Goal: Transaction & Acquisition: Purchase product/service

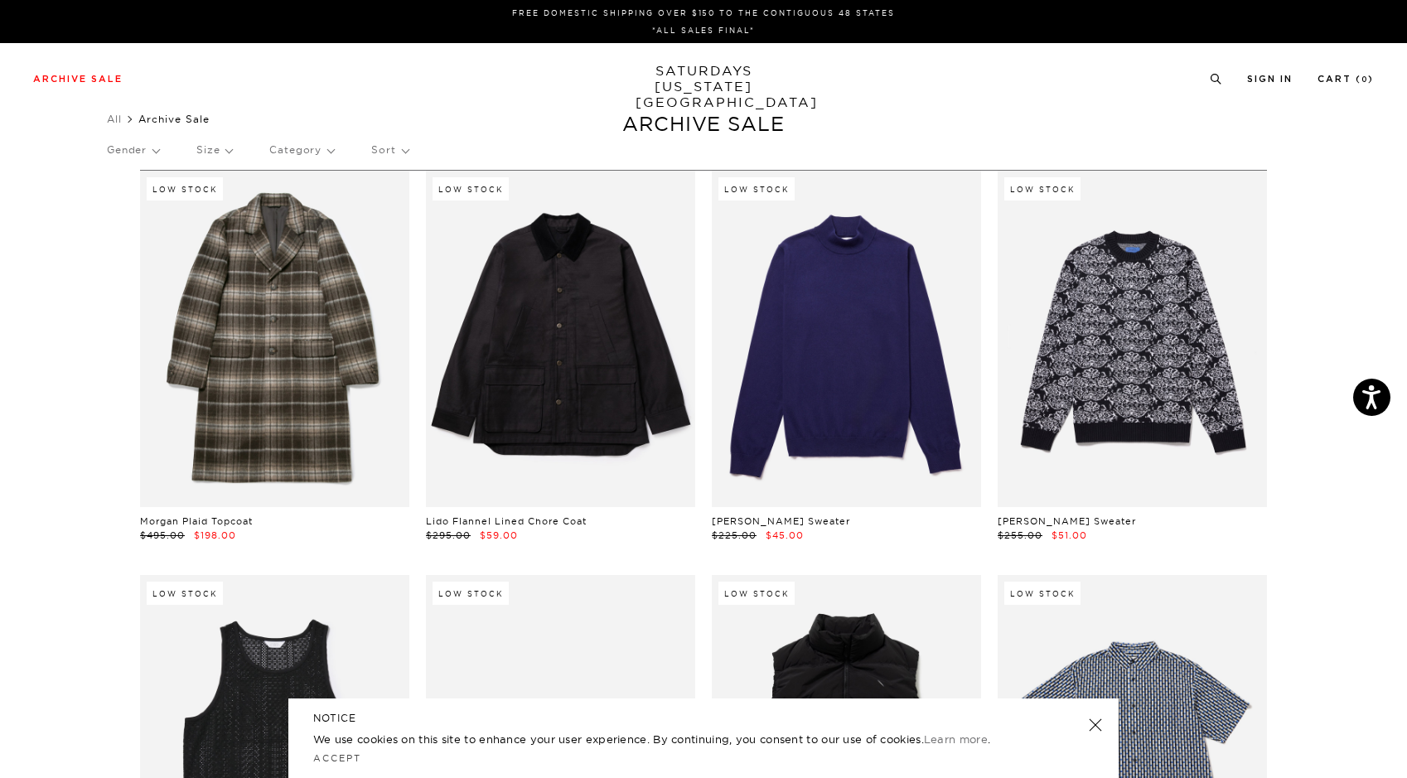
click at [1092, 729] on link at bounding box center [1095, 725] width 23 height 23
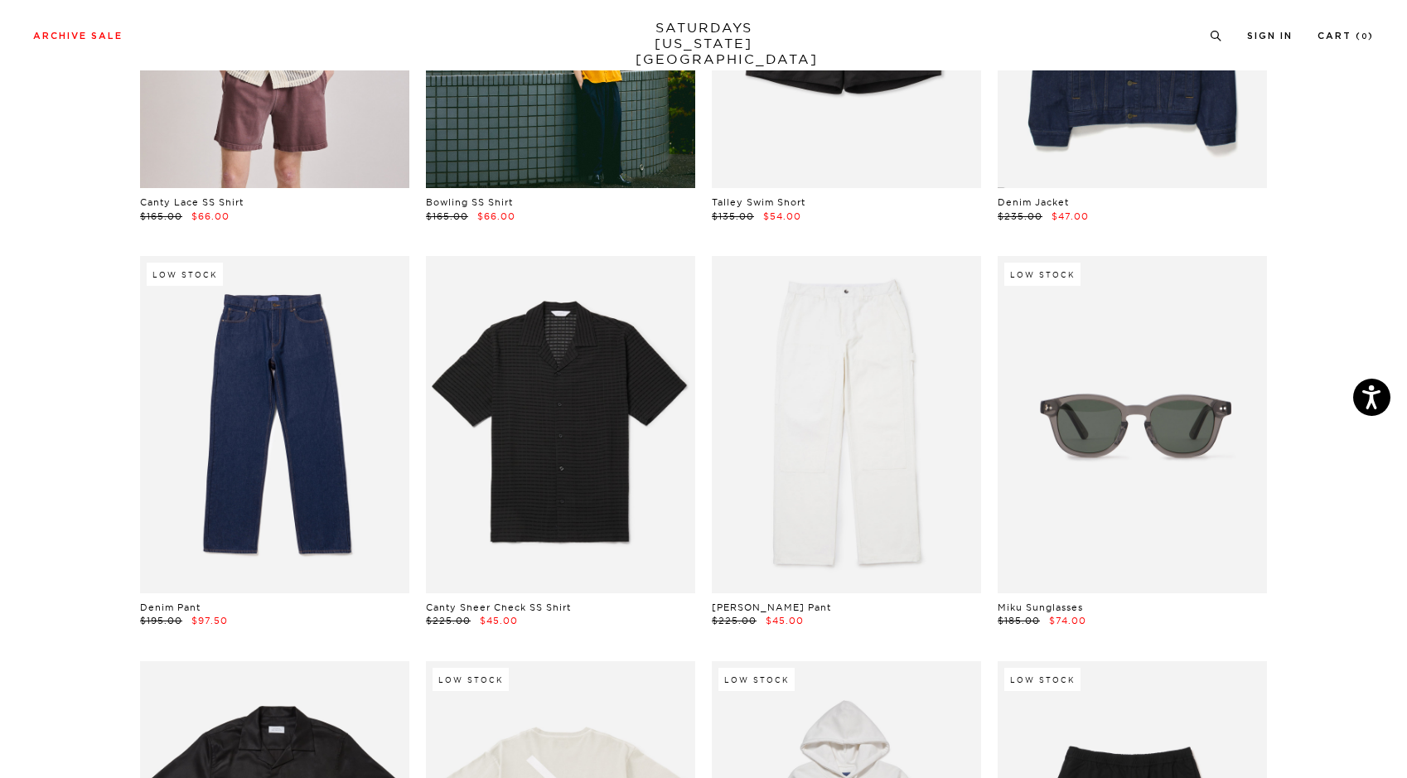
scroll to position [2073, 0]
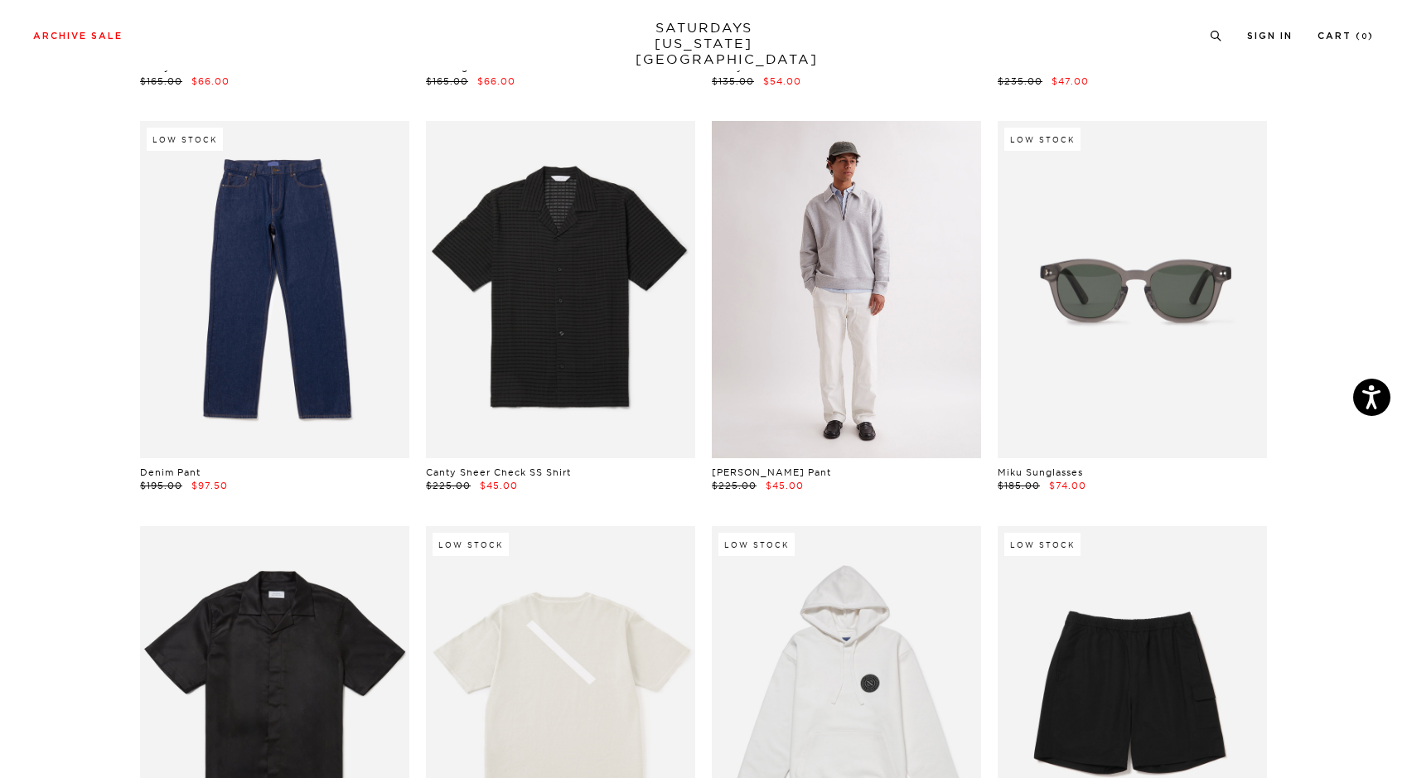
drag, startPoint x: 736, startPoint y: 360, endPoint x: 791, endPoint y: 320, distance: 67.6
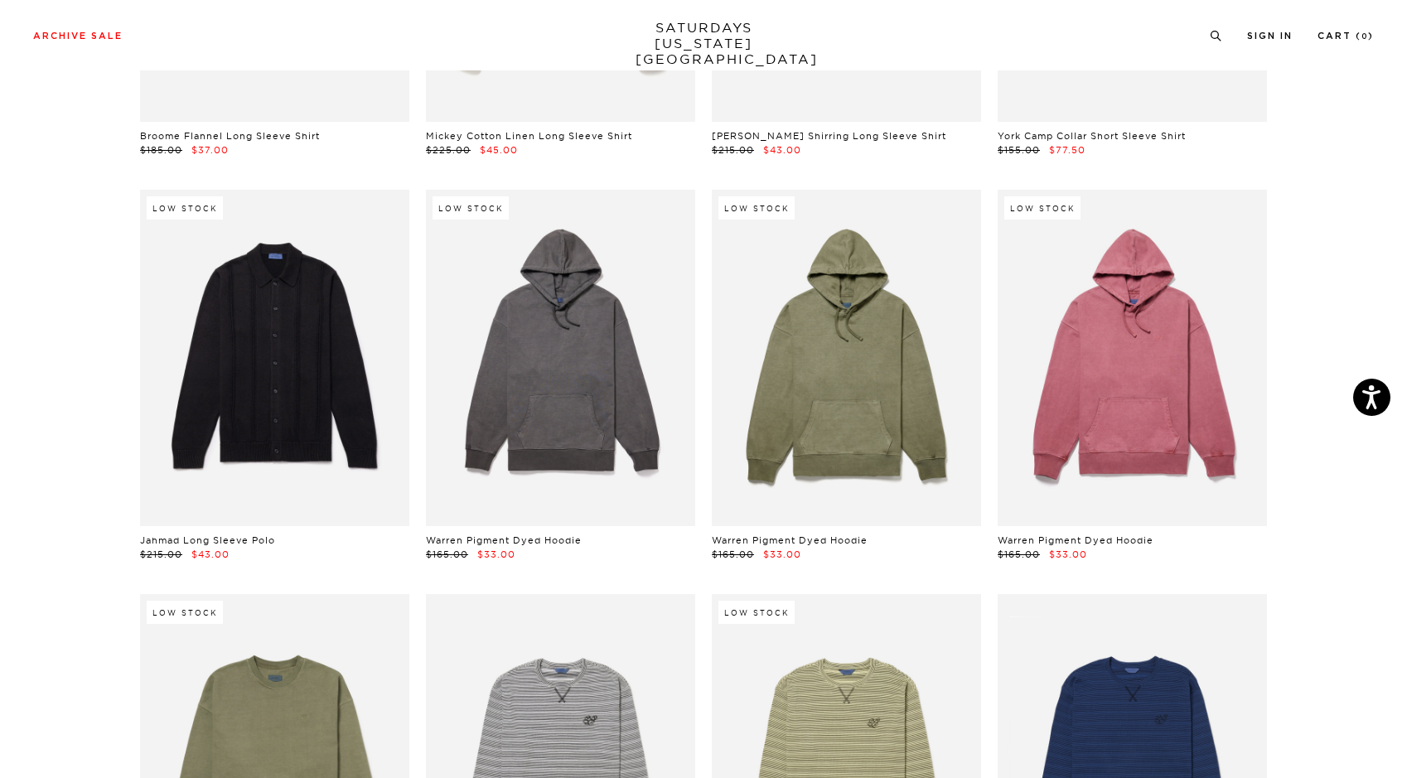
scroll to position [18709, 0]
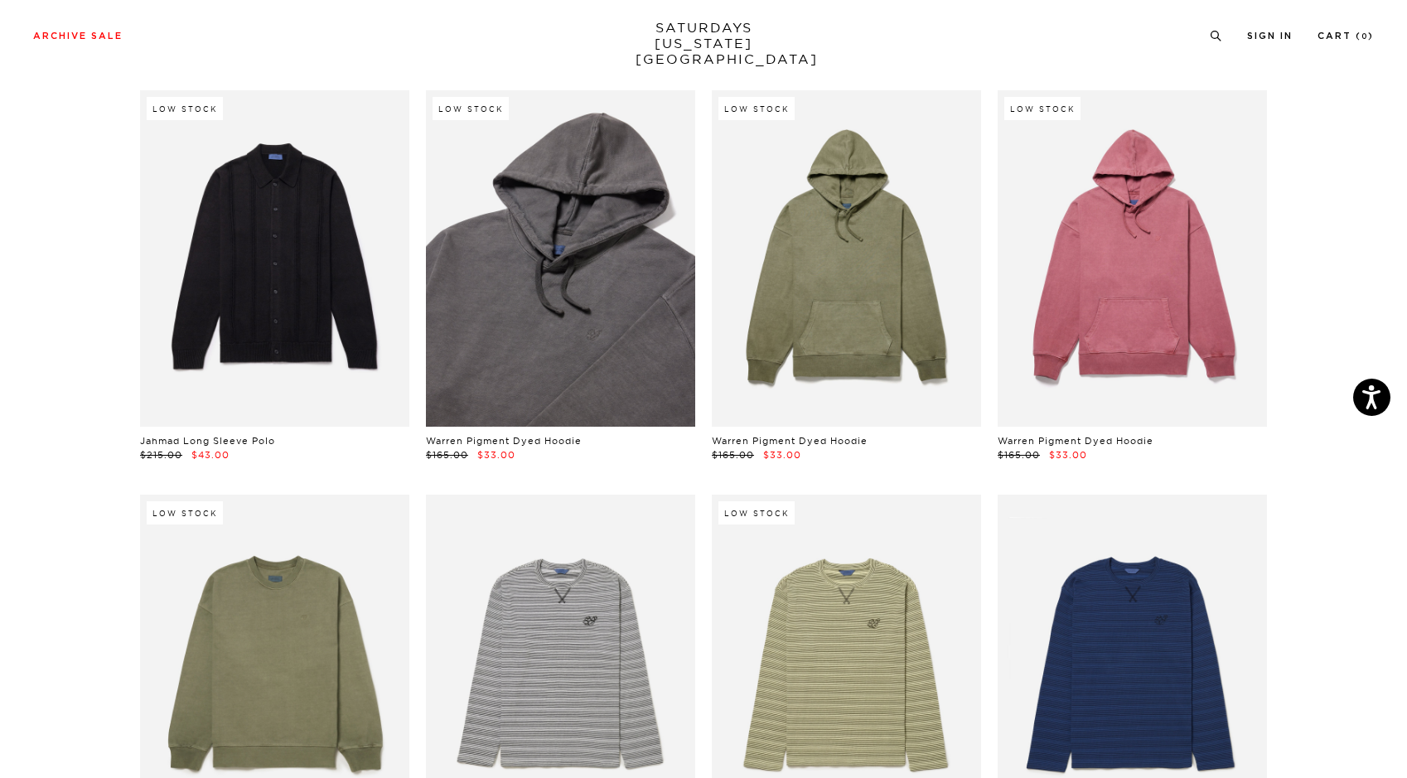
drag, startPoint x: 583, startPoint y: 292, endPoint x: 628, endPoint y: 311, distance: 49.4
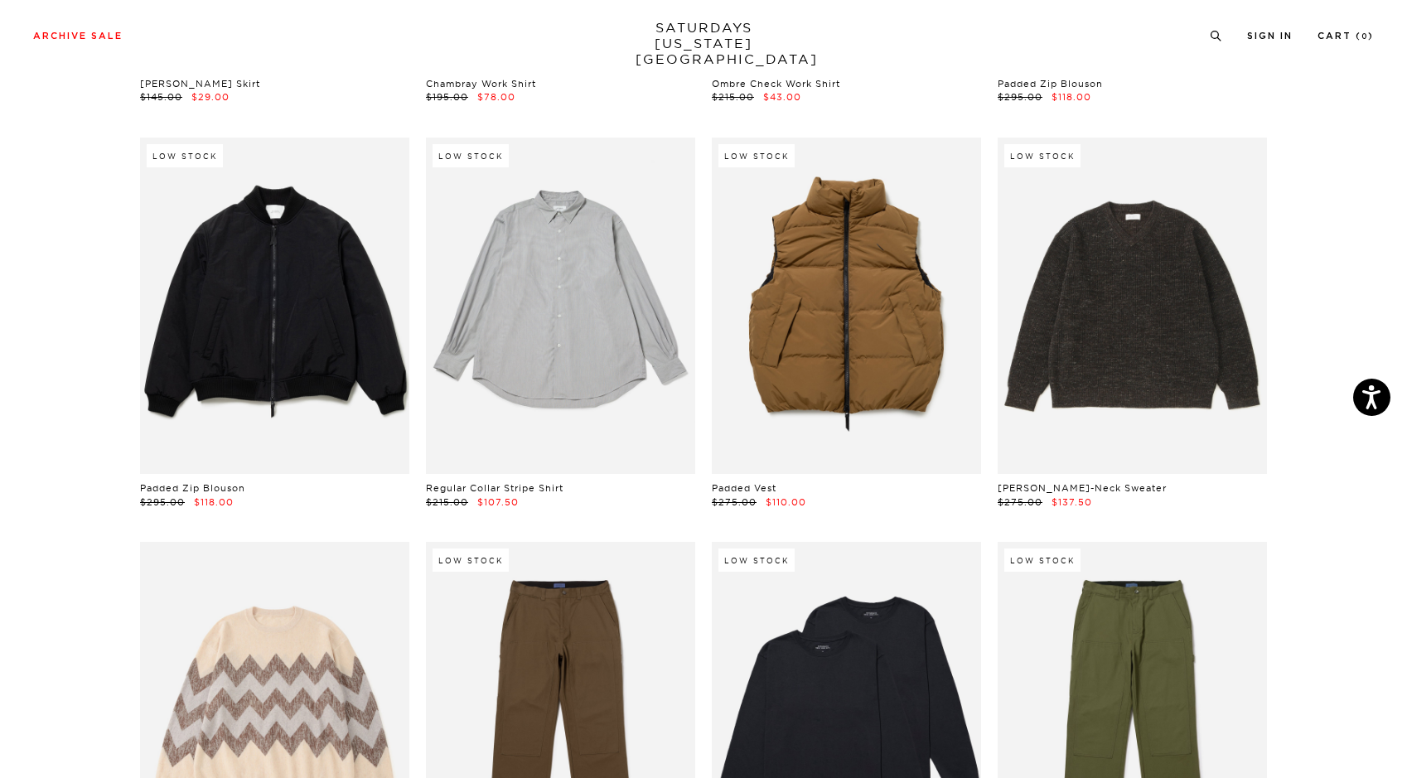
scroll to position [22482, 0]
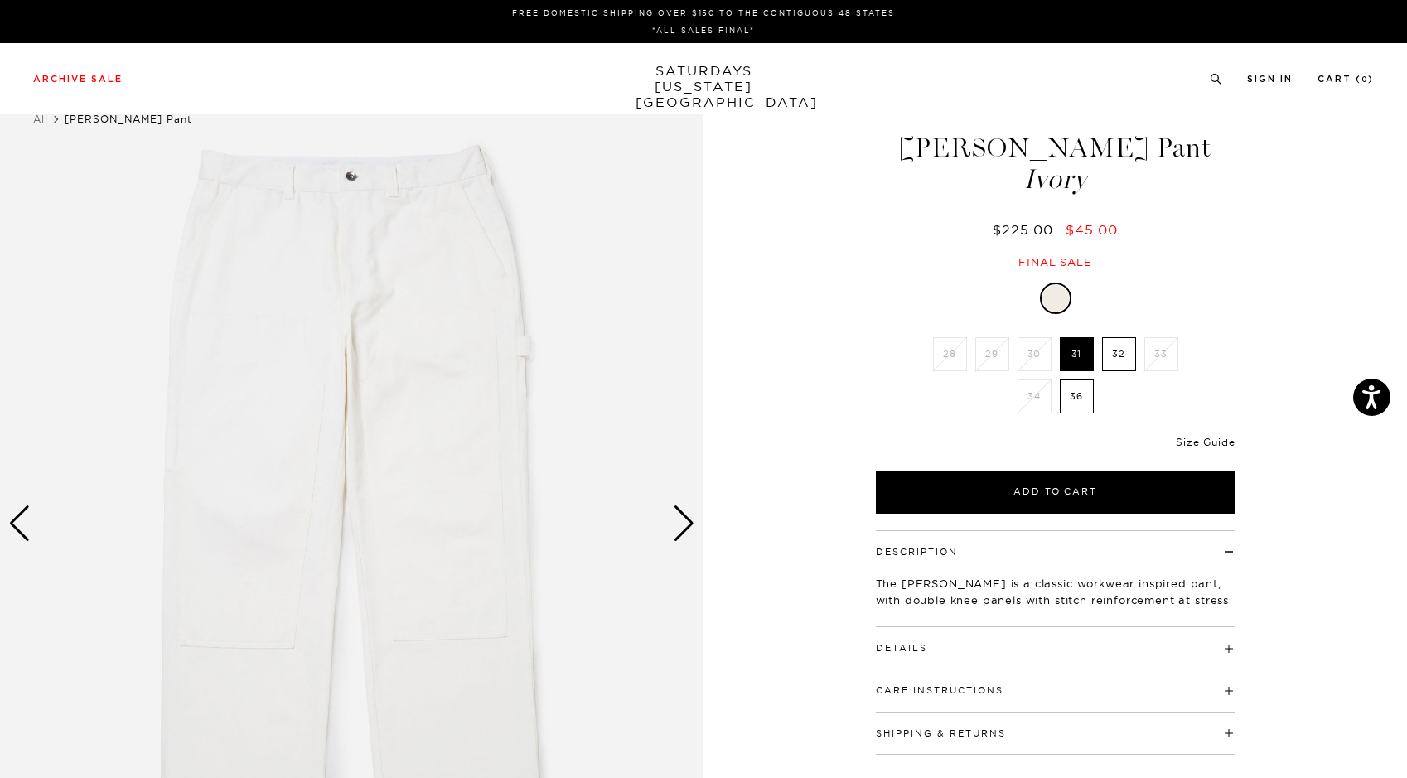
click at [1134, 356] on label "32" at bounding box center [1119, 354] width 34 height 34
click at [0, 0] on input "32" at bounding box center [0, 0] width 0 height 0
click at [681, 530] on div "Next slide" at bounding box center [684, 524] width 22 height 36
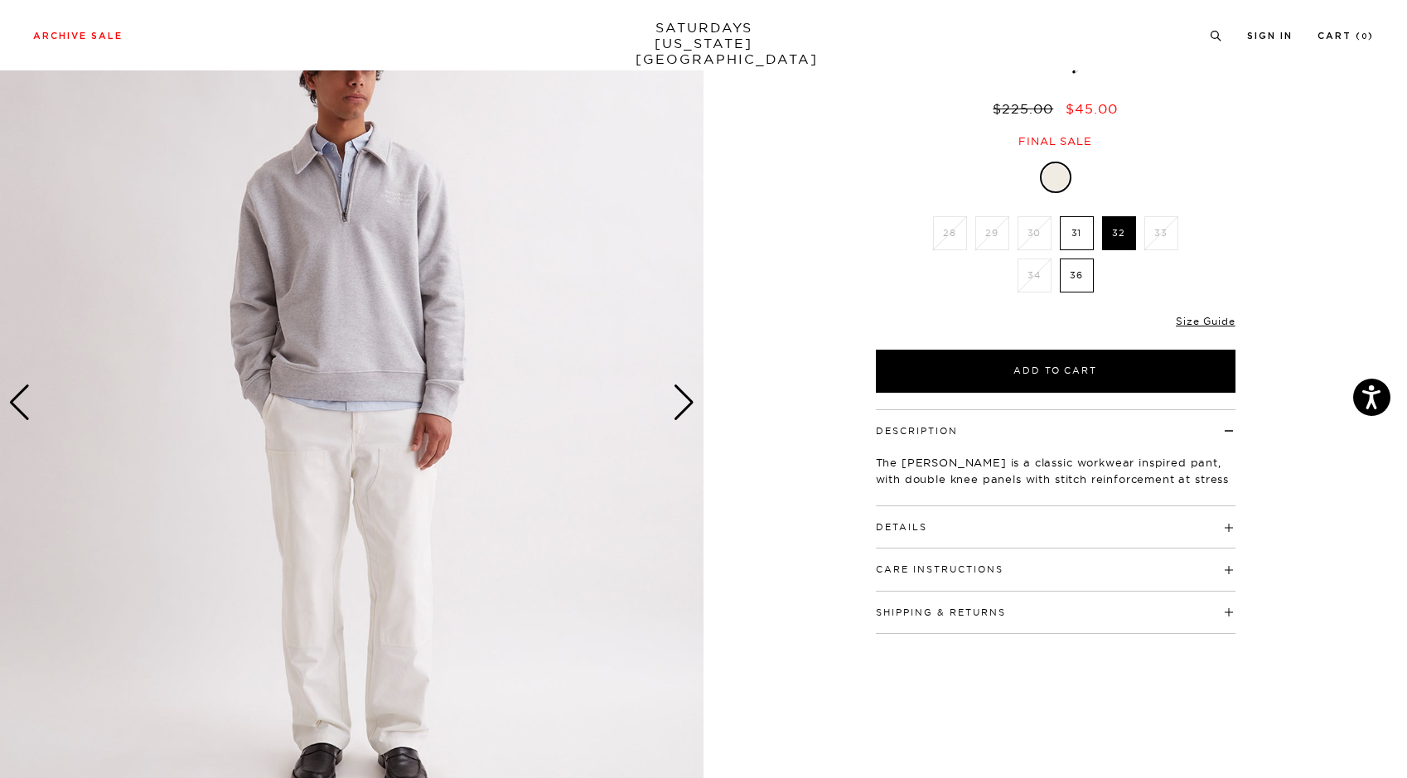
scroll to position [123, 0]
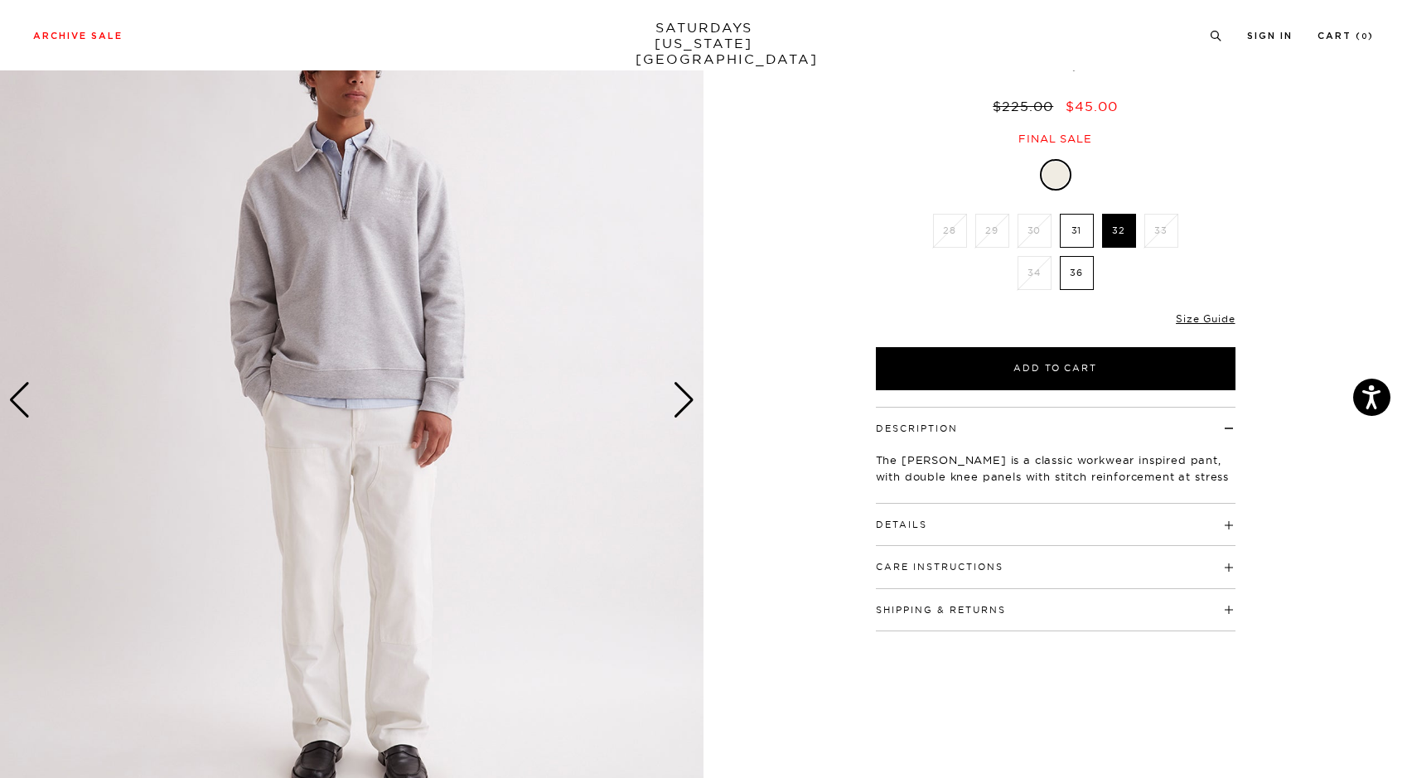
click at [682, 390] on div "Next slide" at bounding box center [684, 400] width 22 height 36
click at [682, 395] on div "Next slide" at bounding box center [684, 400] width 22 height 36
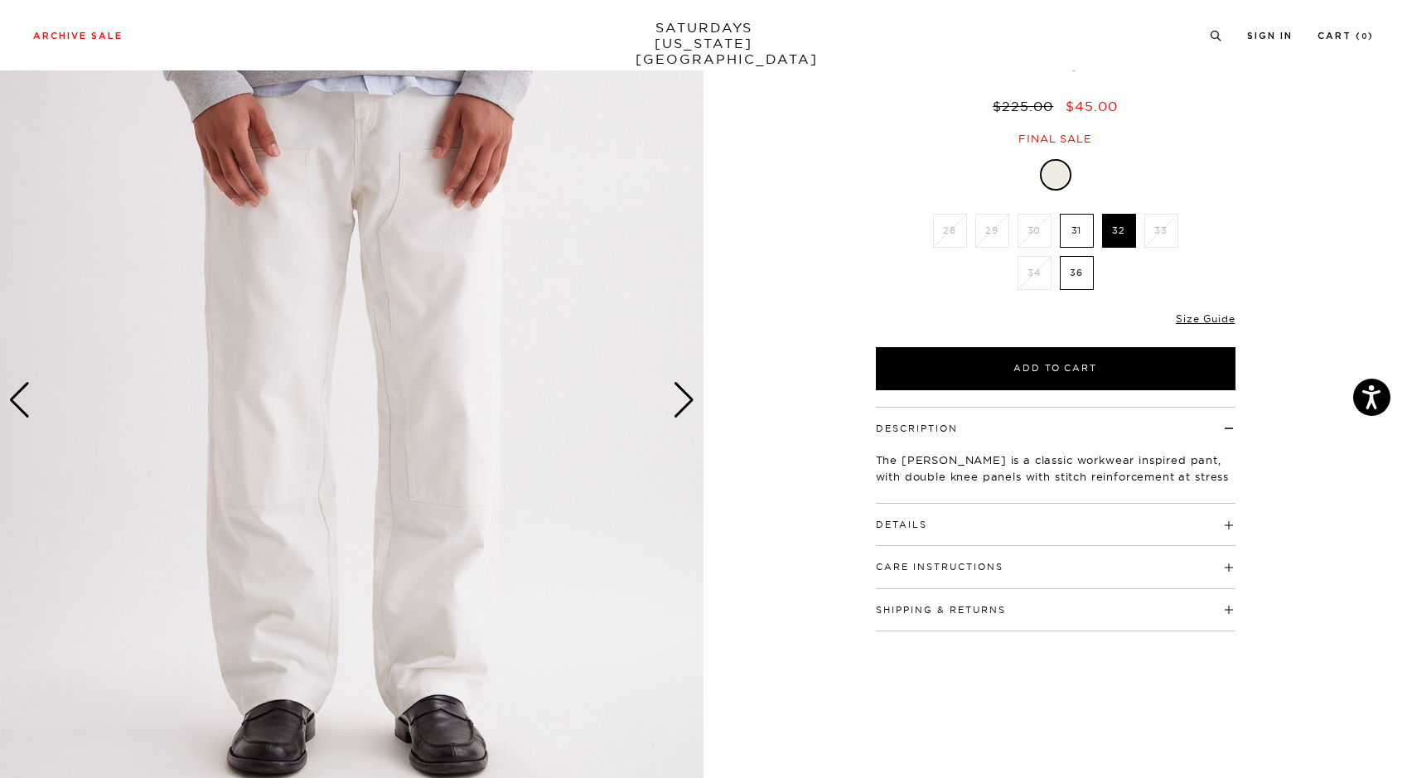
click at [682, 395] on div "Next slide" at bounding box center [684, 400] width 22 height 36
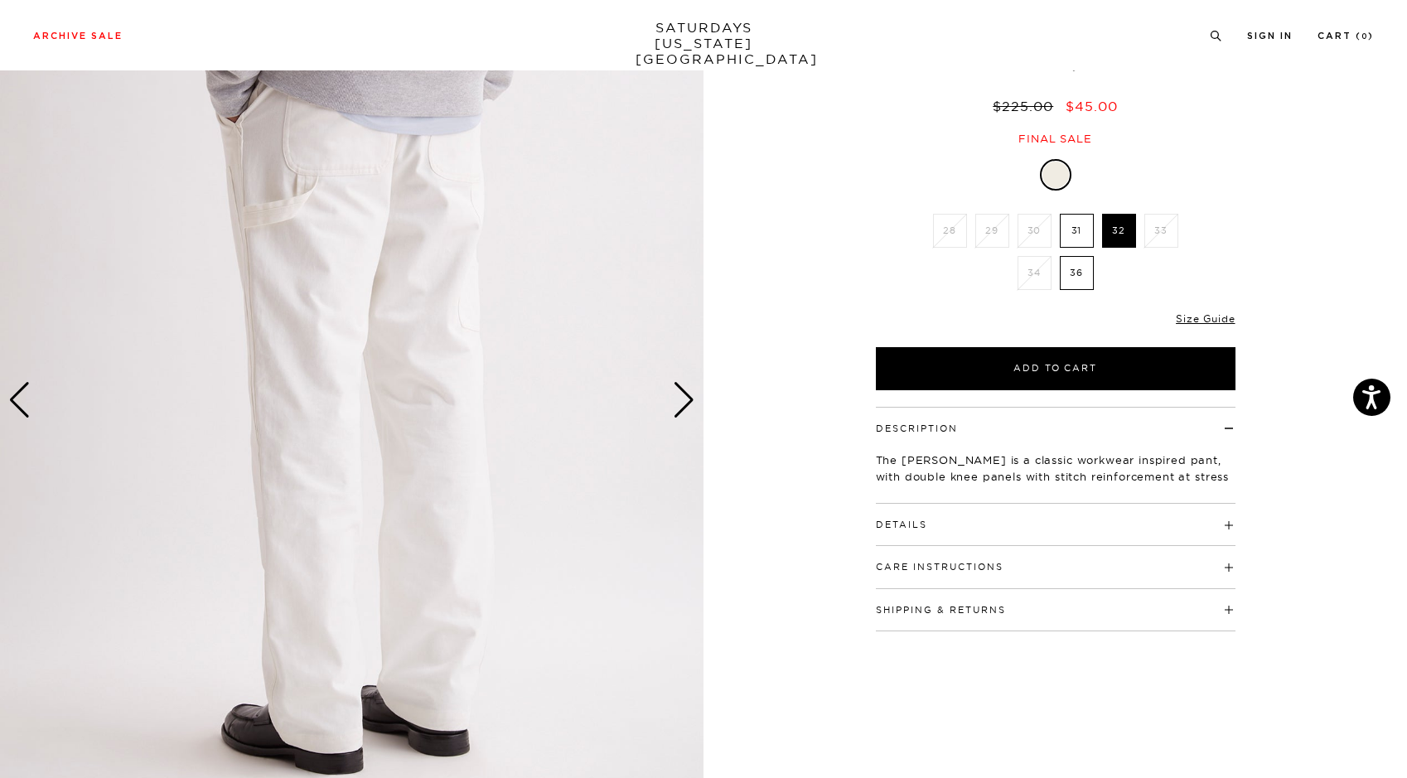
click at [682, 395] on div "Next slide" at bounding box center [684, 400] width 22 height 36
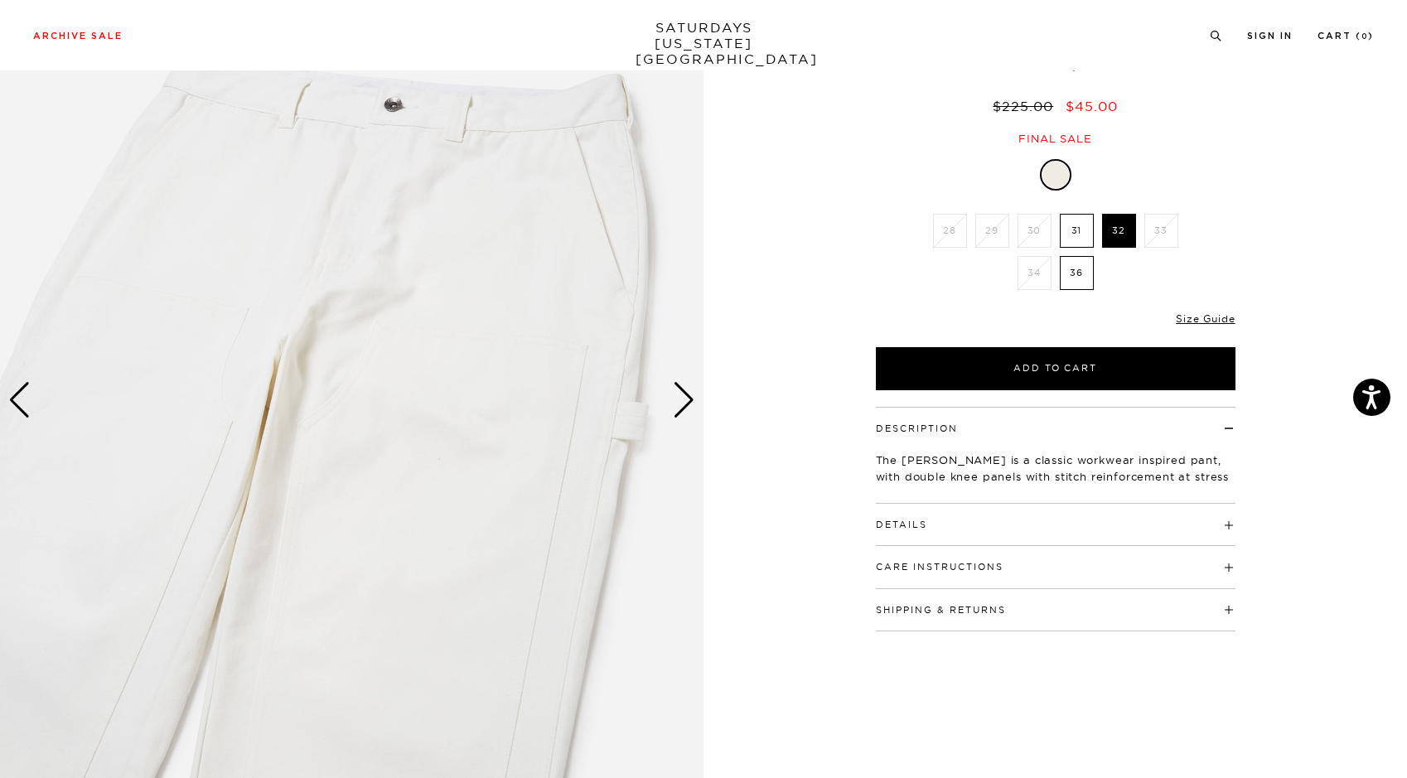
click at [682, 395] on div "Next slide" at bounding box center [684, 400] width 22 height 36
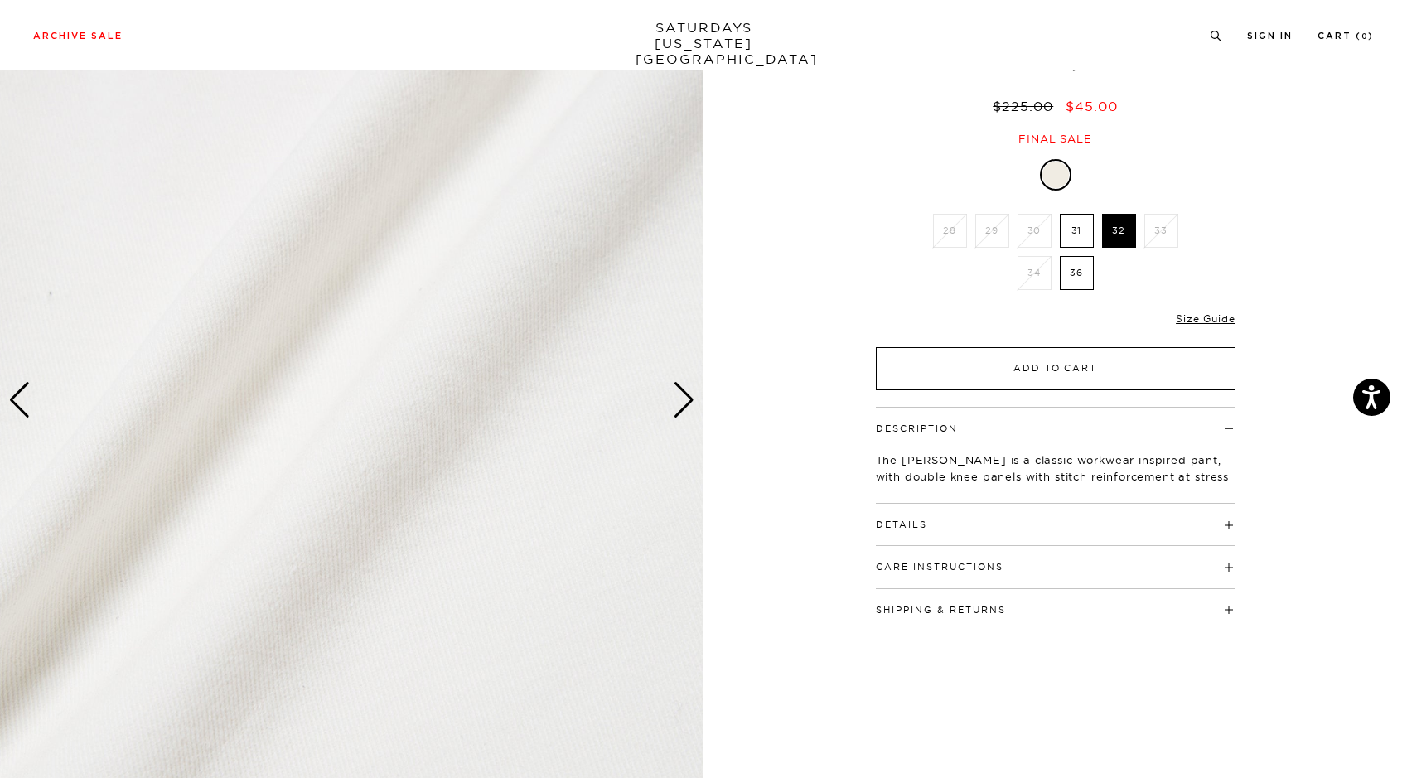
click at [1064, 362] on button "Add to Cart" at bounding box center [1056, 368] width 360 height 43
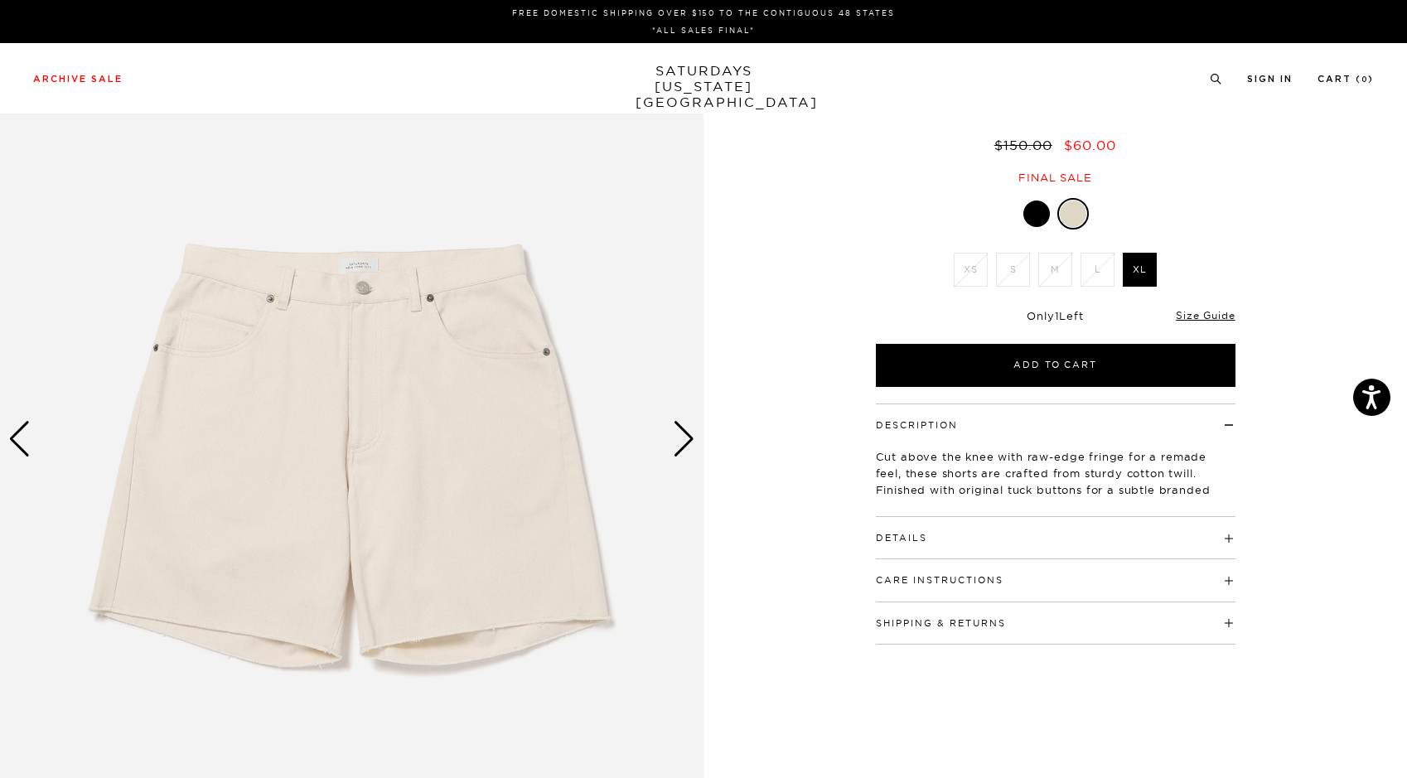
scroll to position [104, 0]
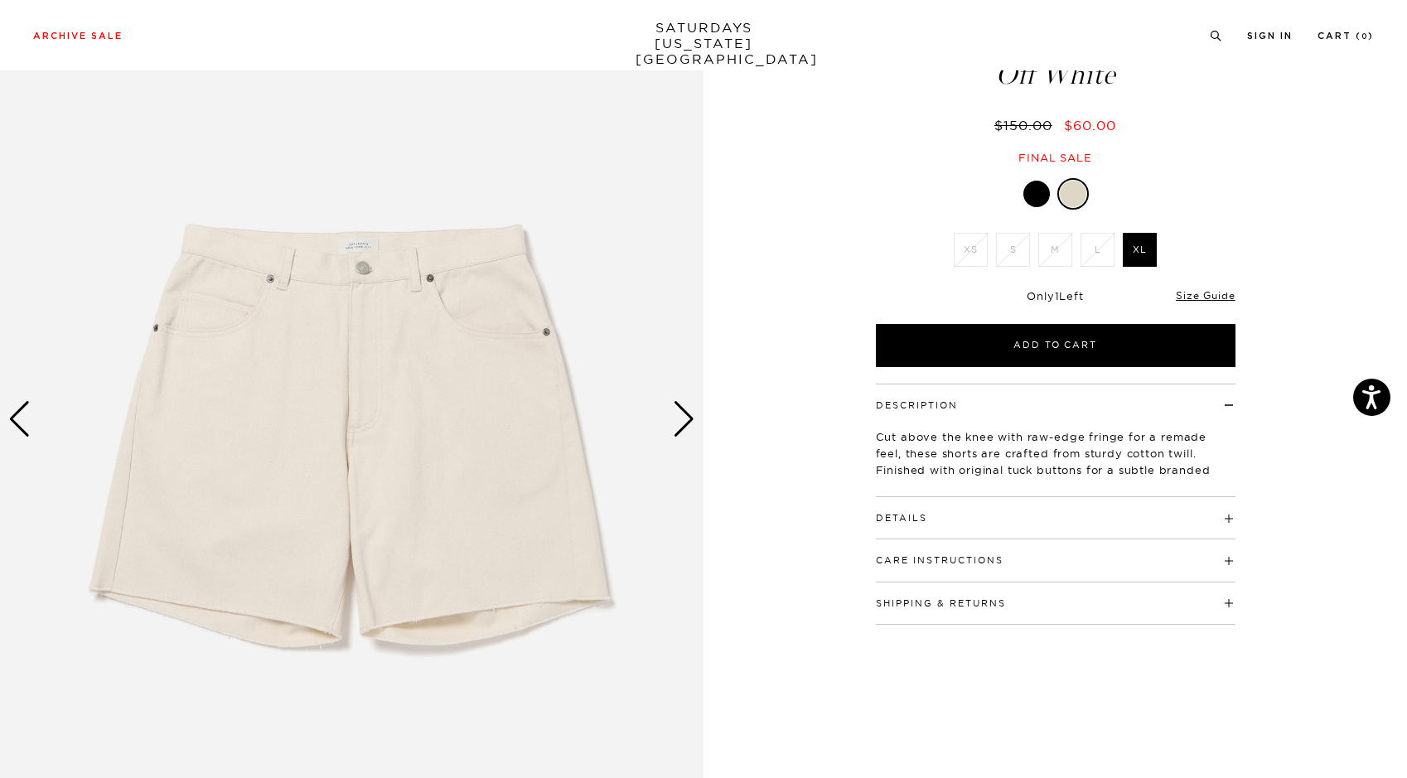
click at [1033, 193] on div at bounding box center [1037, 194] width 27 height 27
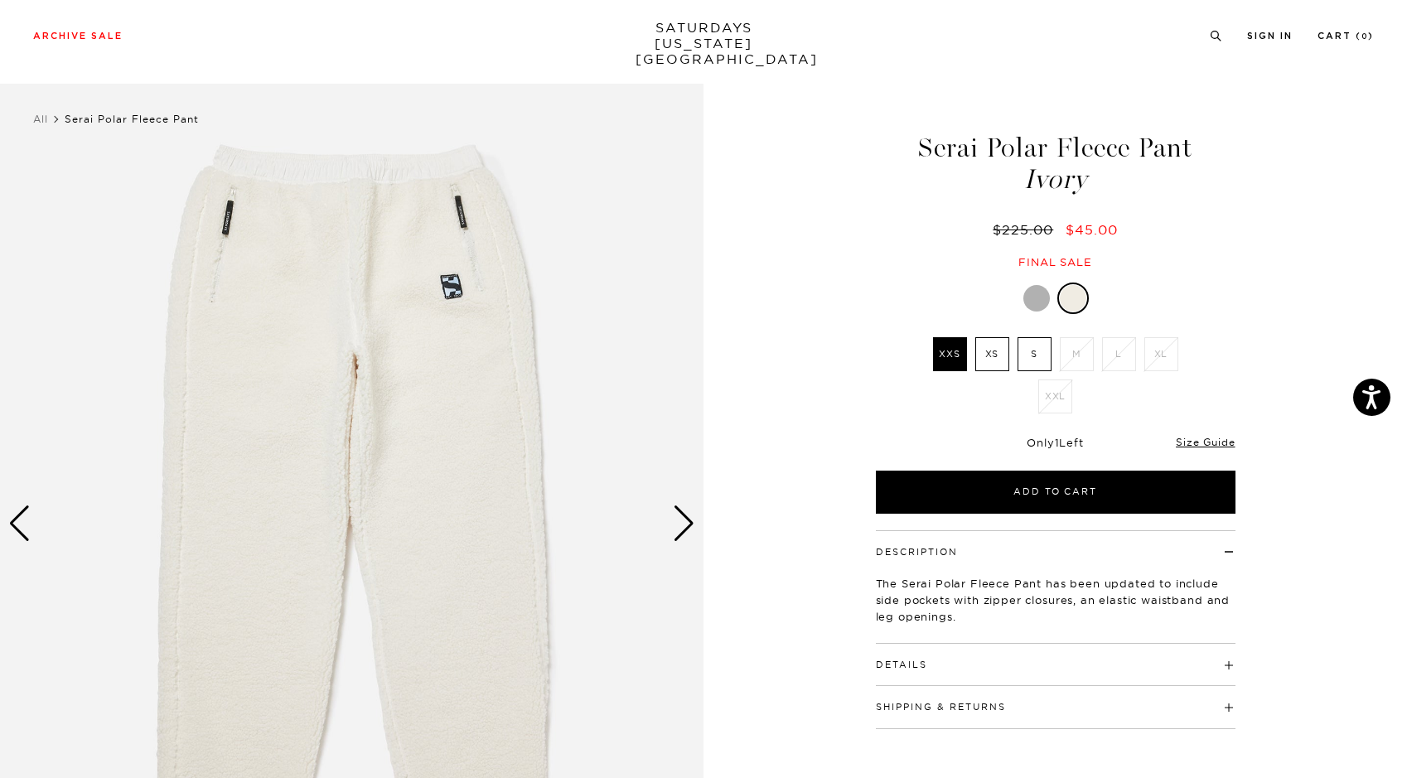
scroll to position [106, 0]
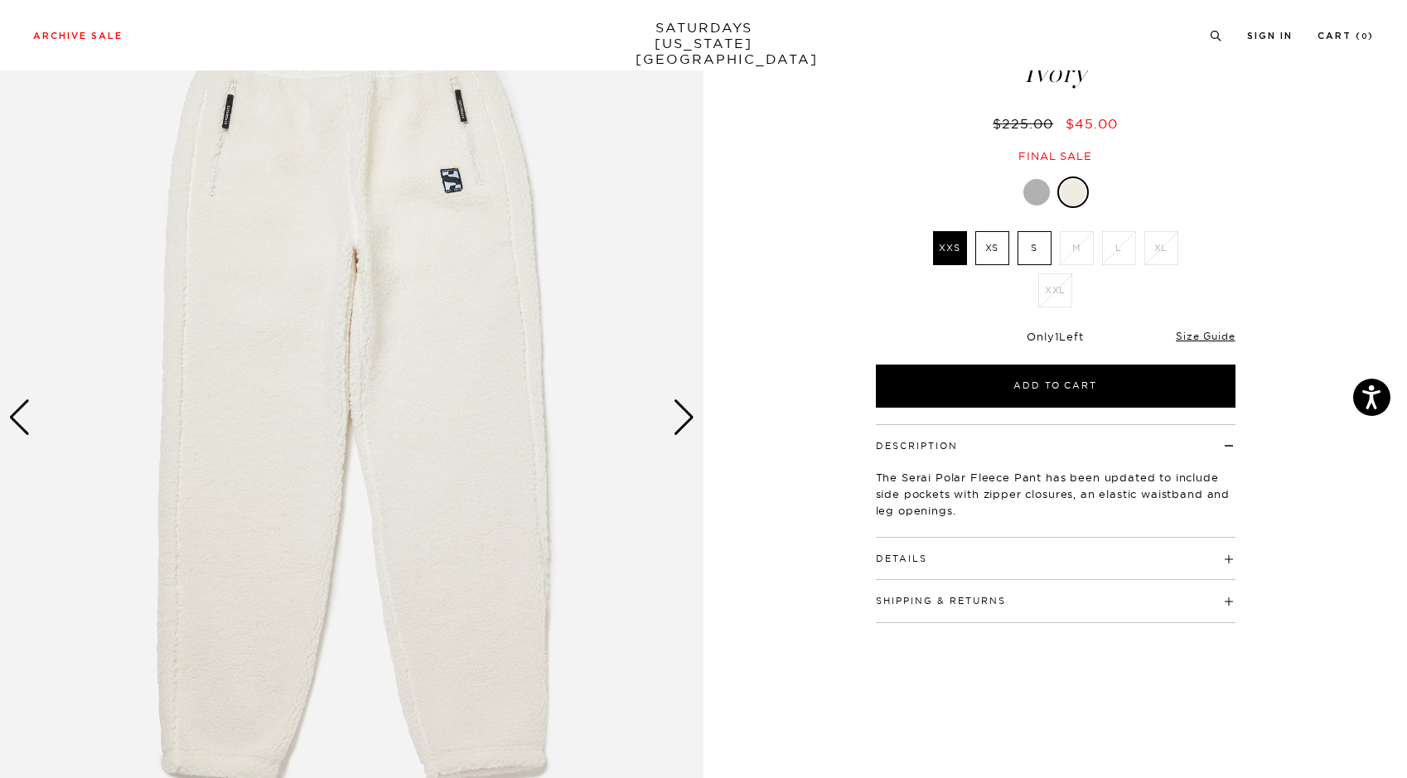
click at [680, 430] on div "Next slide" at bounding box center [684, 418] width 22 height 36
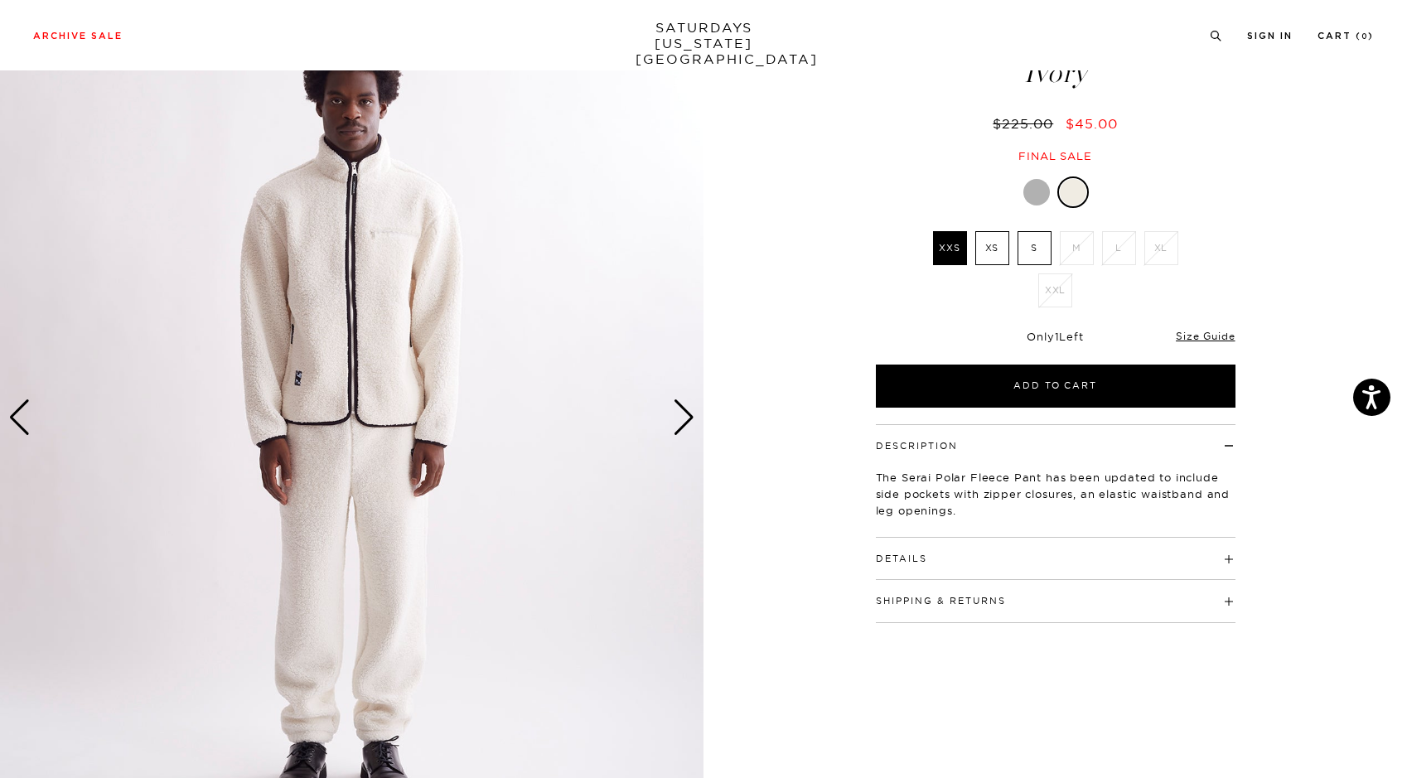
click at [680, 430] on div "Next slide" at bounding box center [684, 418] width 22 height 36
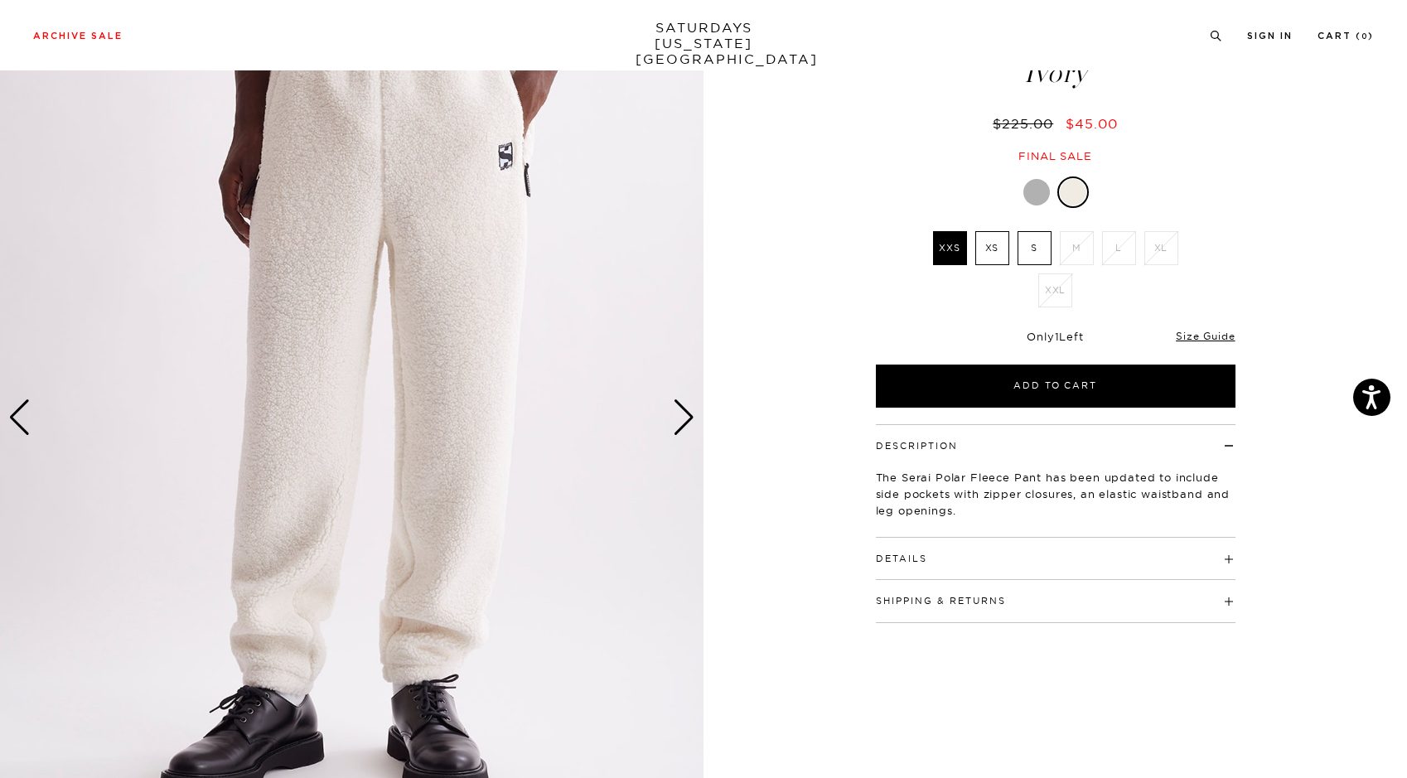
click at [680, 430] on div "Next slide" at bounding box center [684, 418] width 22 height 36
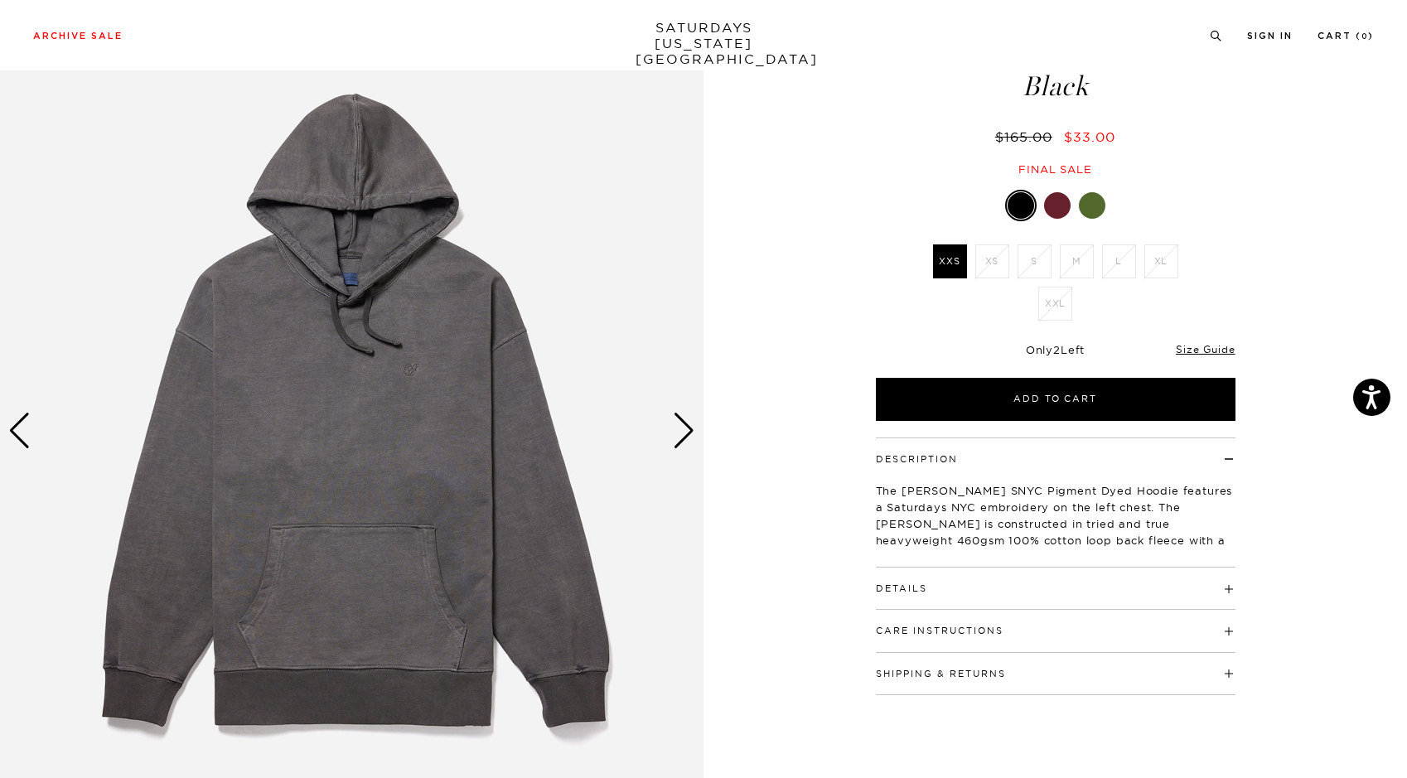
scroll to position [92, 0]
click at [684, 424] on div "Next slide" at bounding box center [684, 432] width 22 height 36
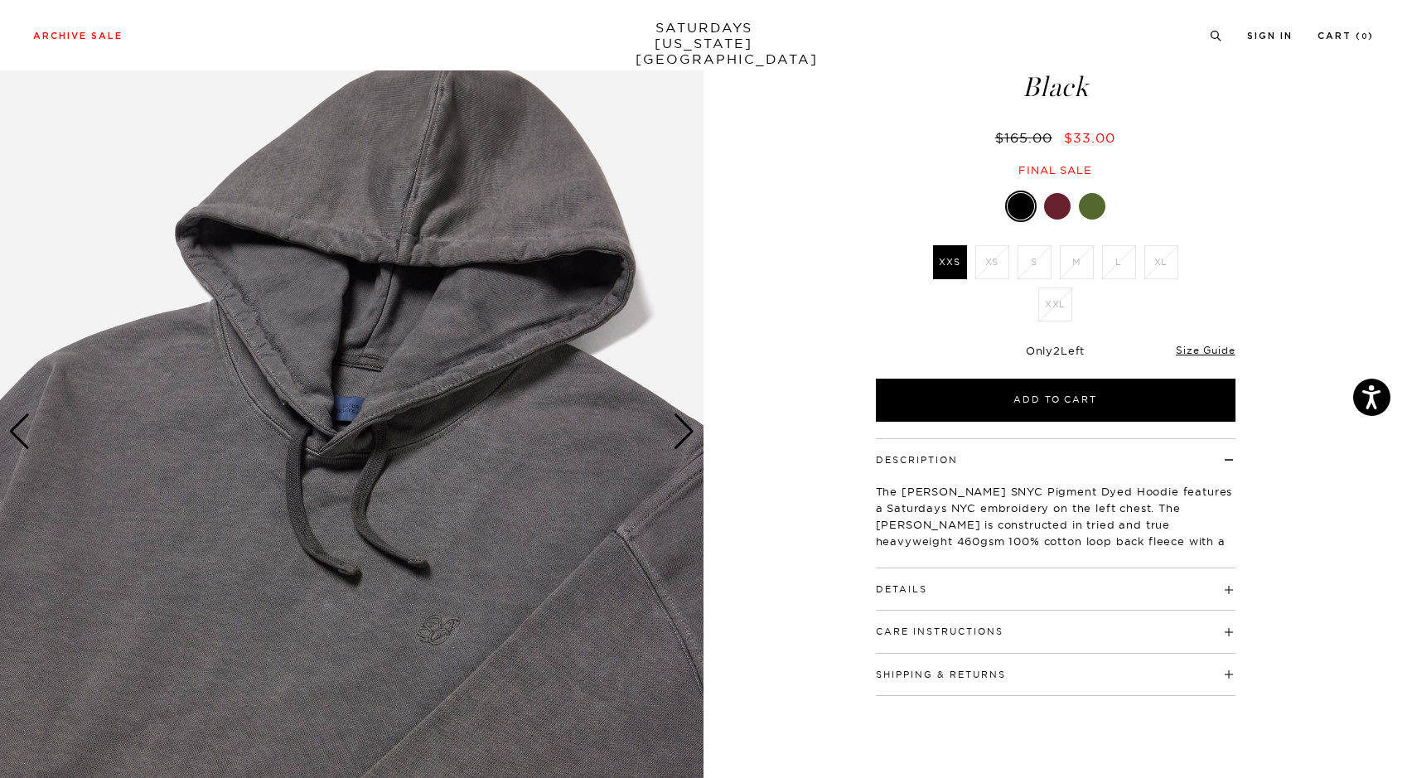
click at [685, 417] on div "Next slide" at bounding box center [684, 432] width 22 height 36
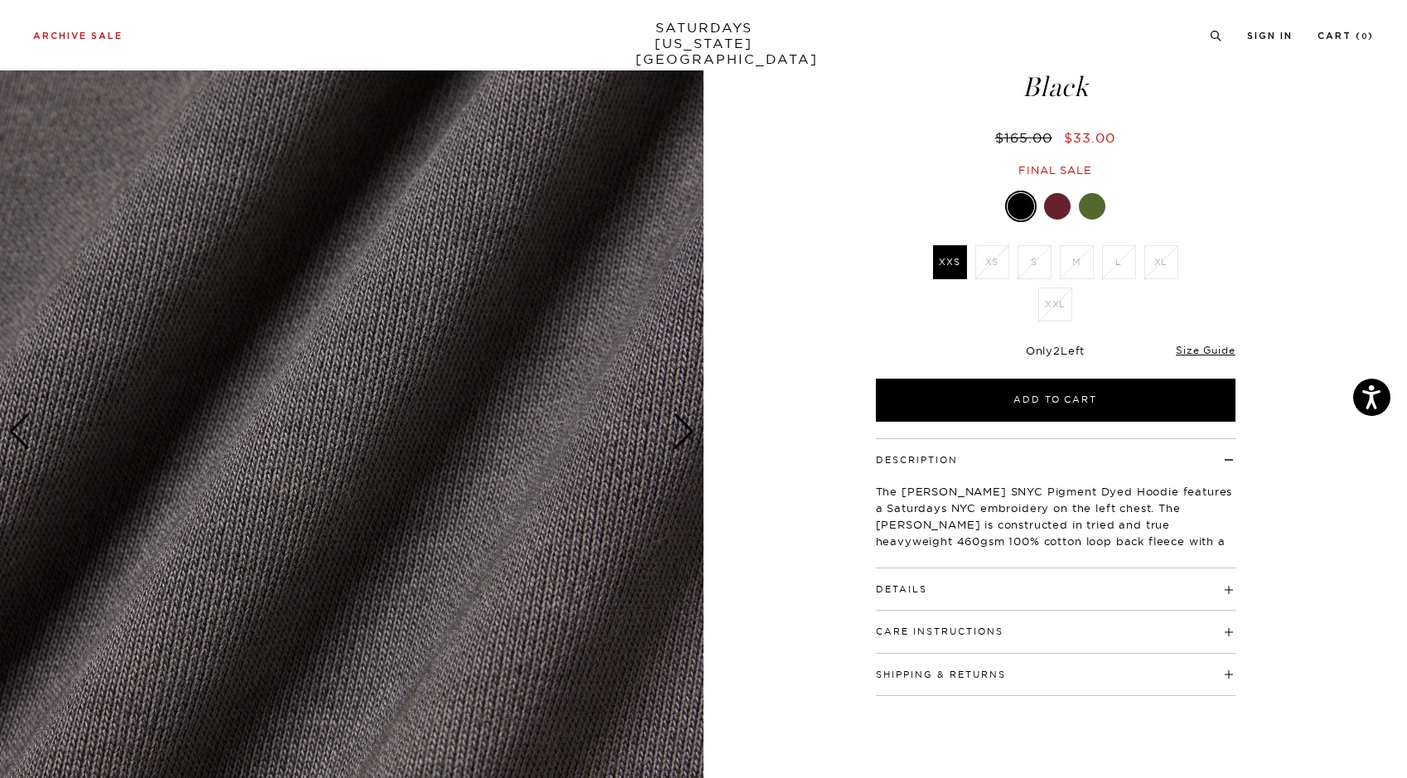
click at [685, 417] on div "Next slide" at bounding box center [684, 432] width 22 height 36
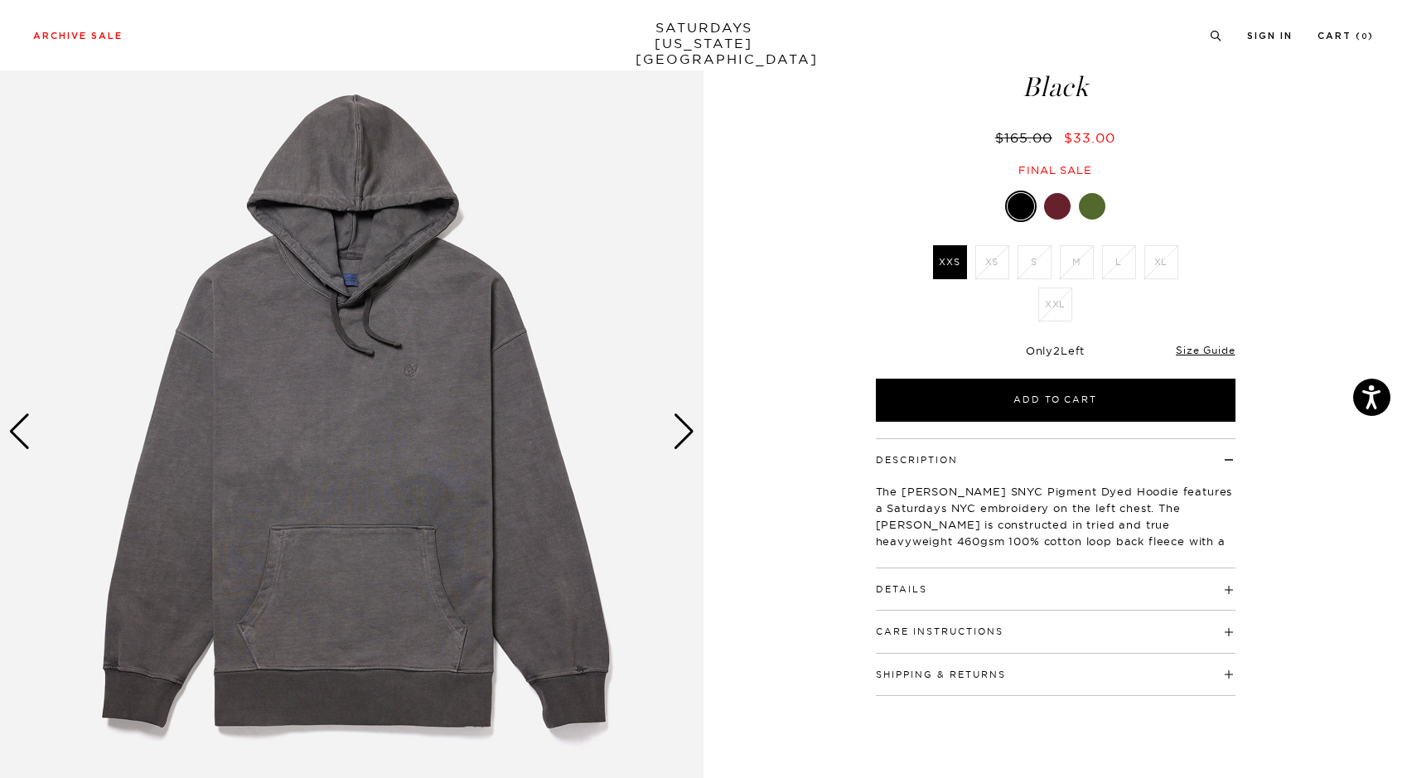
click at [685, 417] on div "Next slide" at bounding box center [684, 432] width 22 height 36
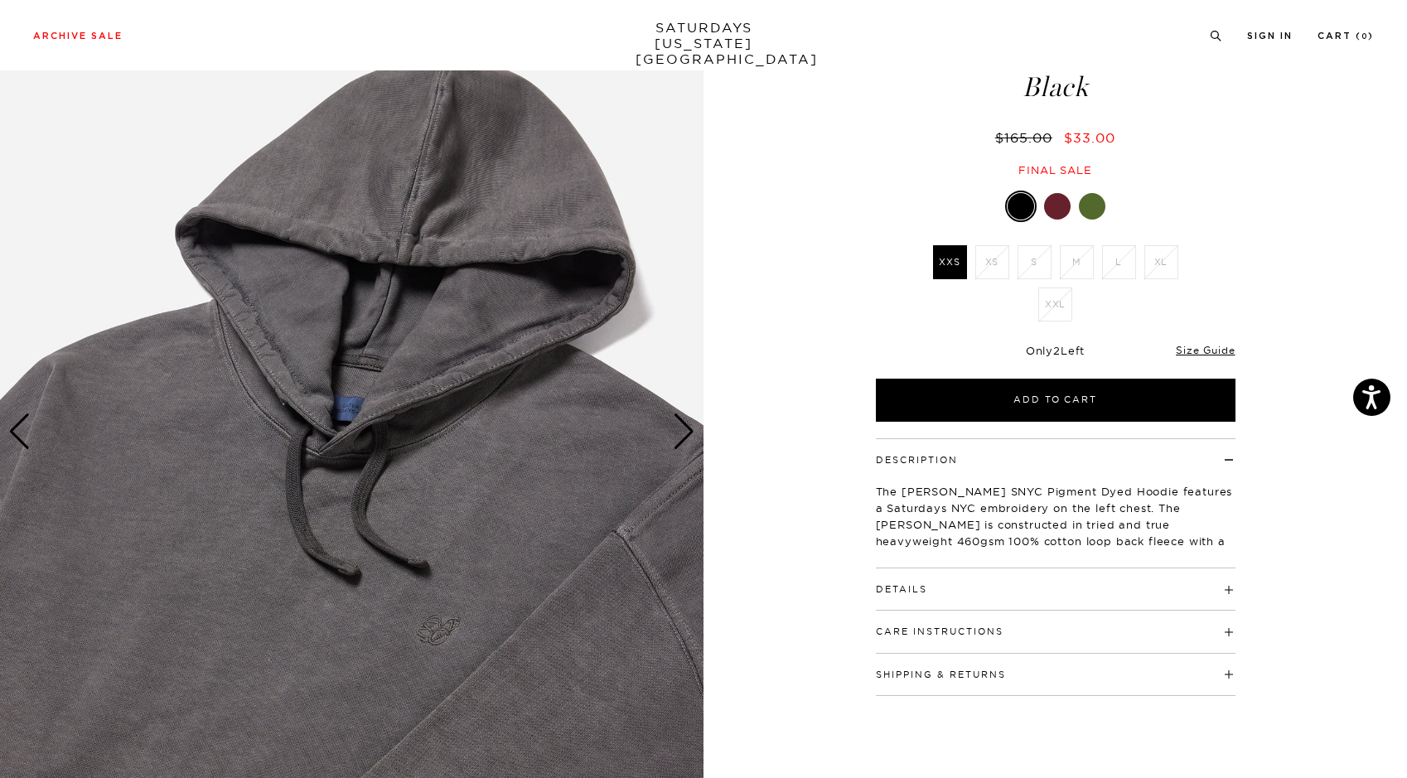
click at [685, 417] on div "Next slide" at bounding box center [684, 432] width 22 height 36
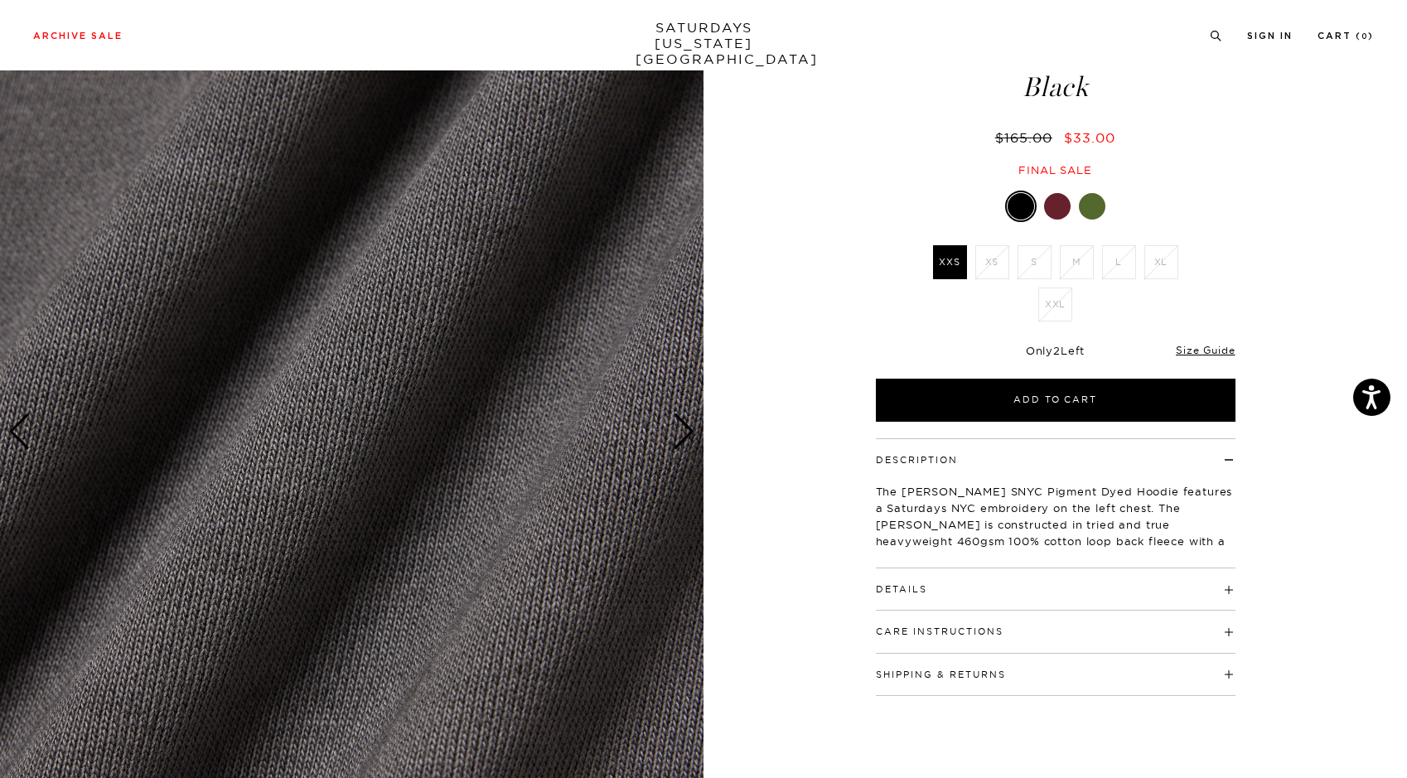
click at [685, 417] on div "Next slide" at bounding box center [684, 432] width 22 height 36
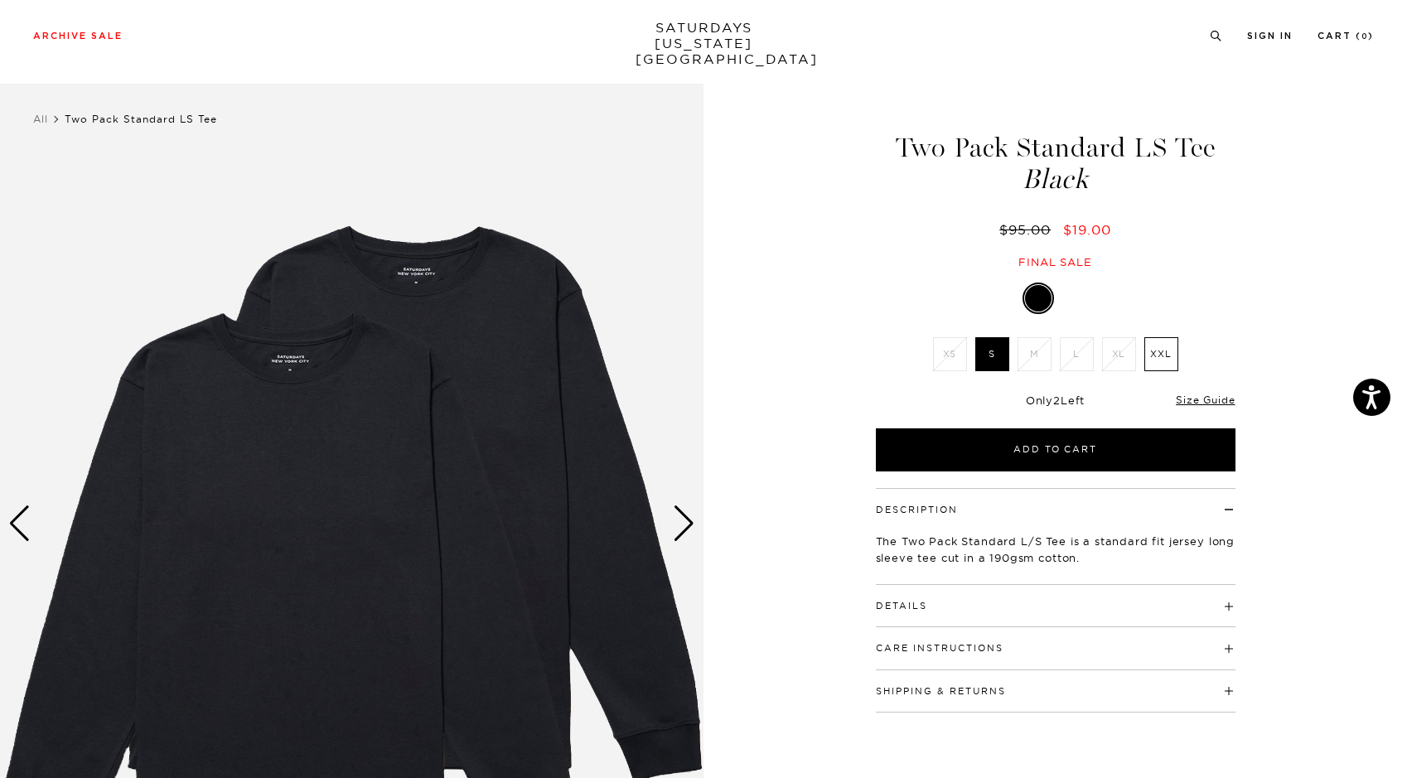
scroll to position [90, 0]
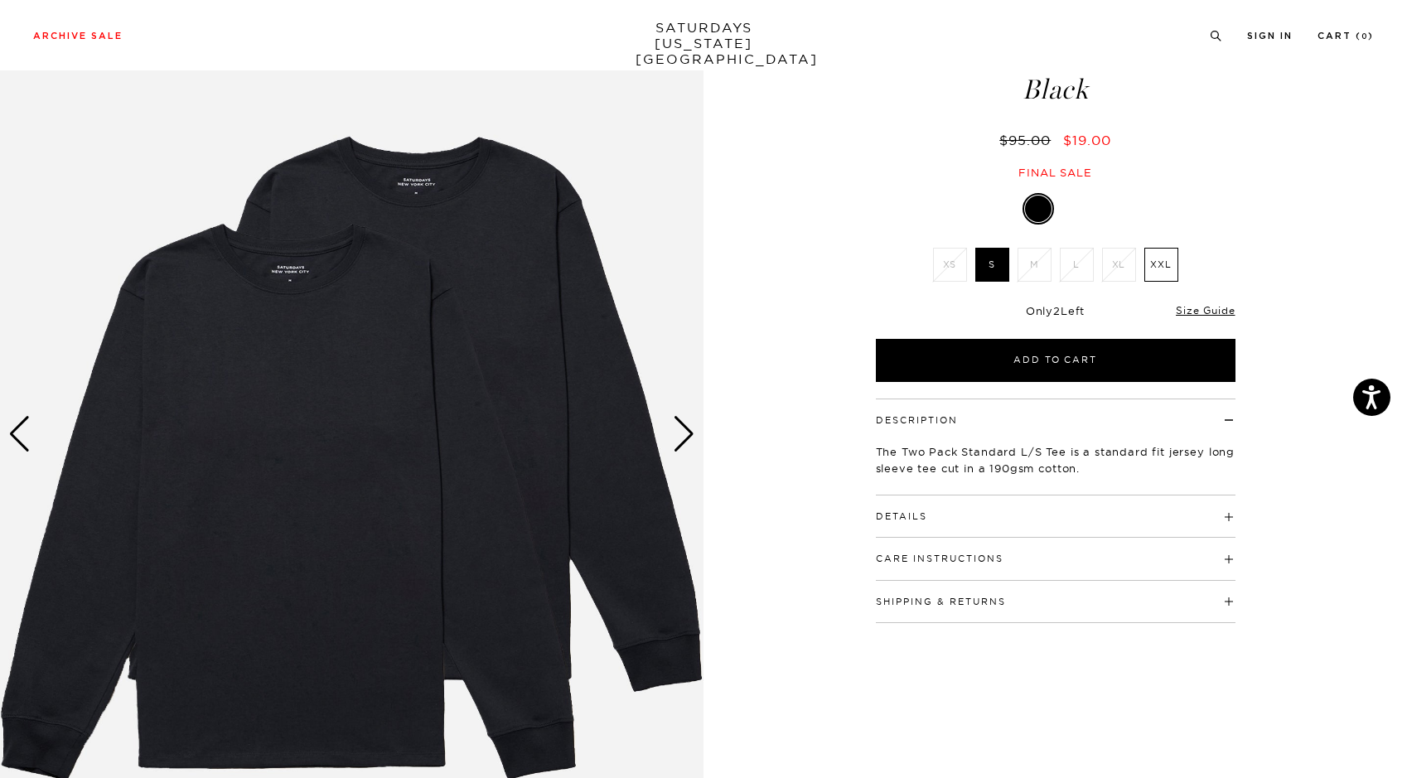
click at [1181, 264] on li "XXL" at bounding box center [1161, 265] width 42 height 34
click at [1171, 264] on label "XXL" at bounding box center [1162, 265] width 34 height 34
click at [0, 0] on input "XXL" at bounding box center [0, 0] width 0 height 0
click at [690, 427] on div "Next slide" at bounding box center [684, 434] width 22 height 36
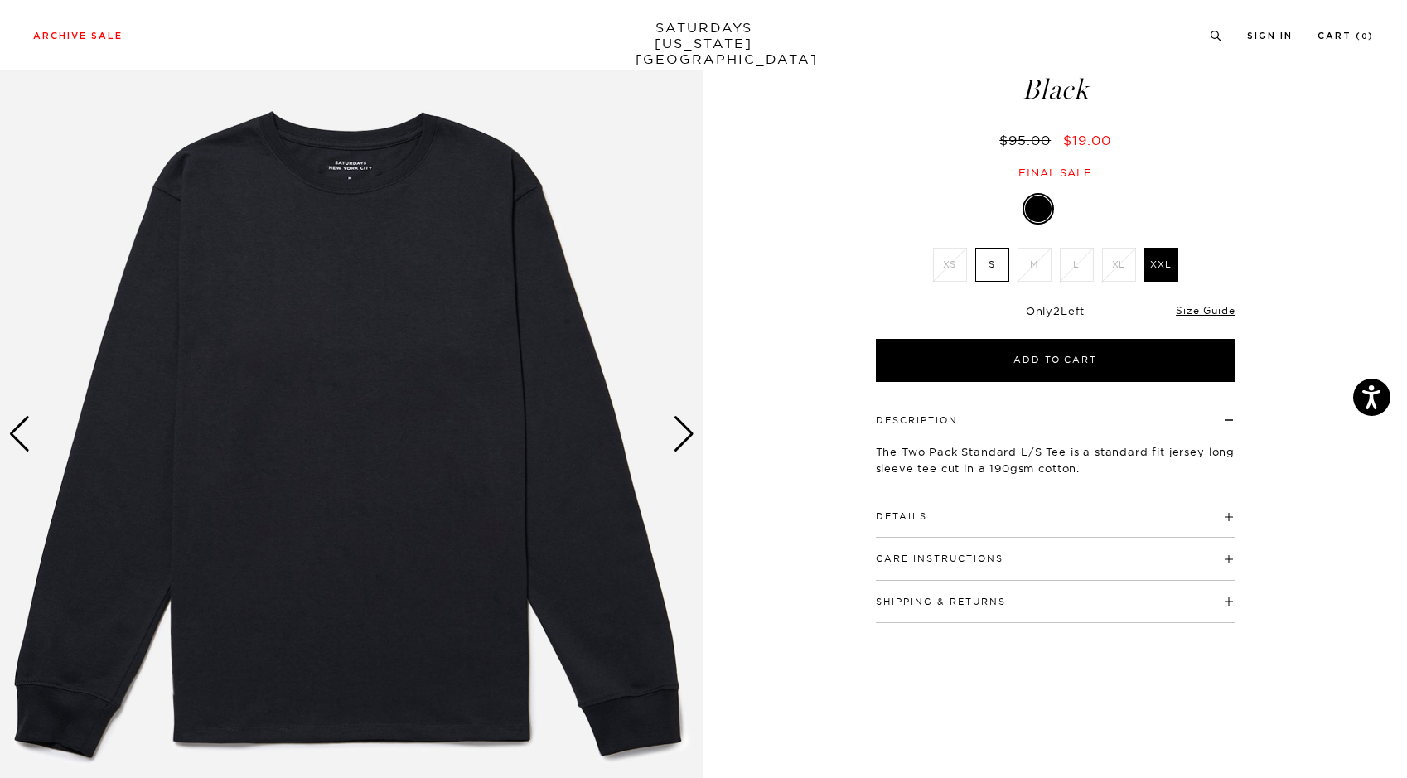
click at [690, 427] on div "Next slide" at bounding box center [684, 434] width 22 height 36
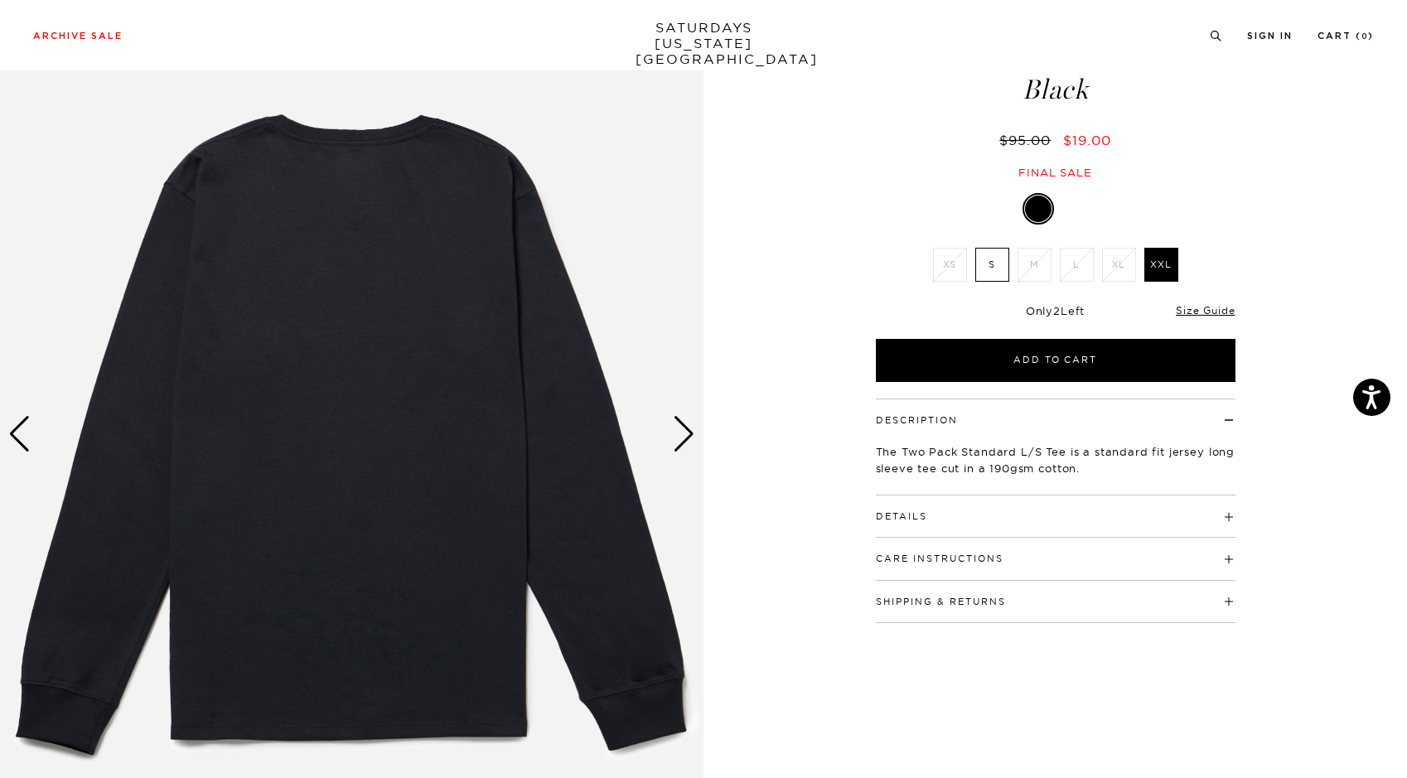
click at [690, 427] on div "Next slide" at bounding box center [684, 434] width 22 height 36
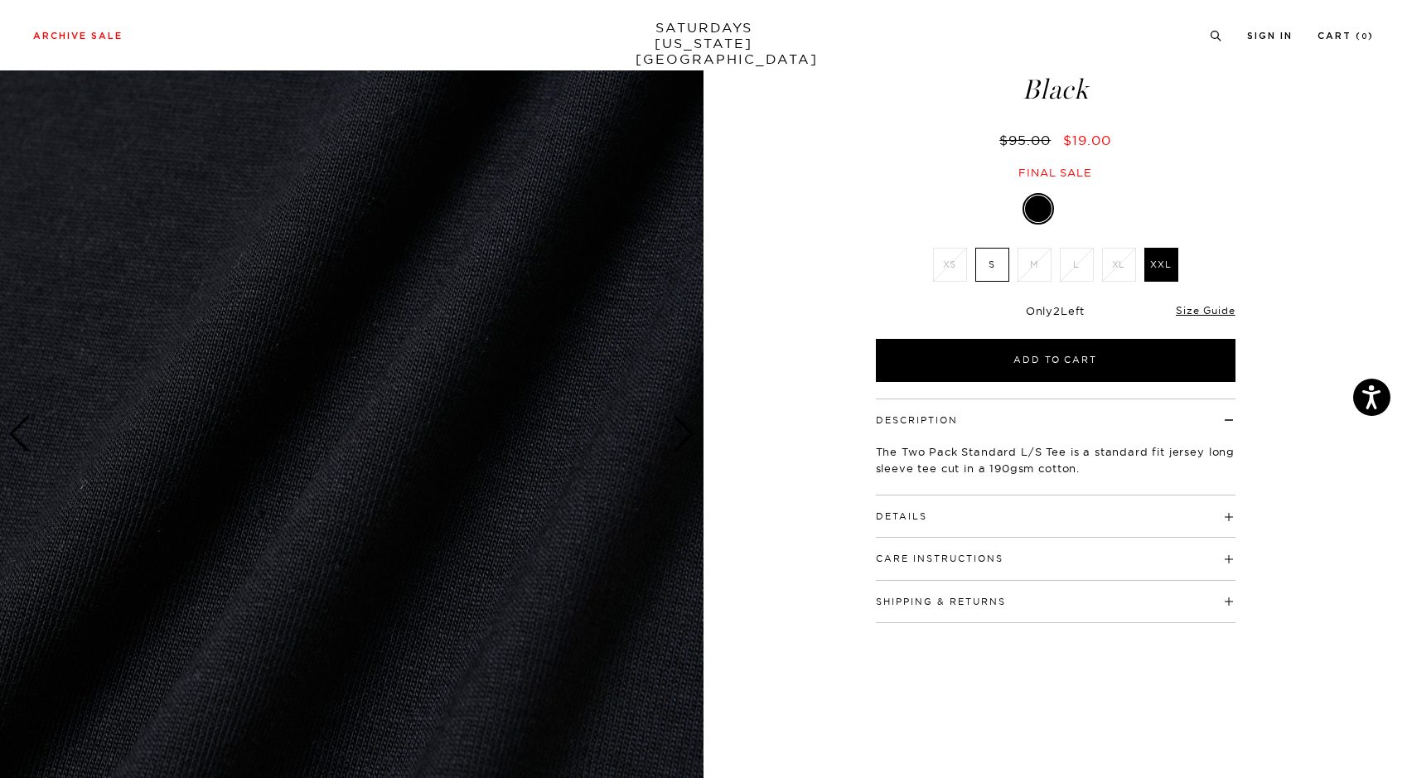
click at [690, 427] on div "Next slide" at bounding box center [684, 434] width 22 height 36
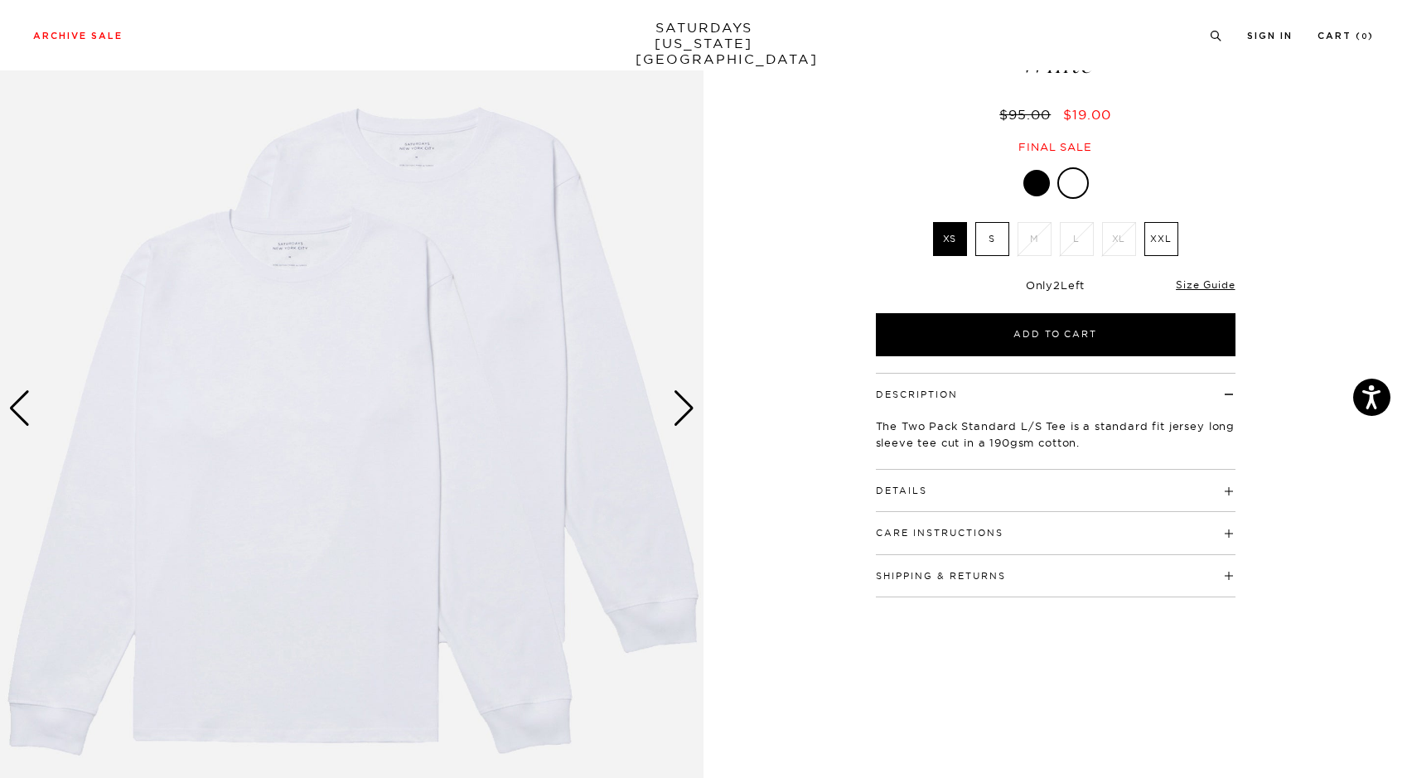
scroll to position [114, 0]
click at [682, 413] on div "Next slide" at bounding box center [684, 409] width 22 height 36
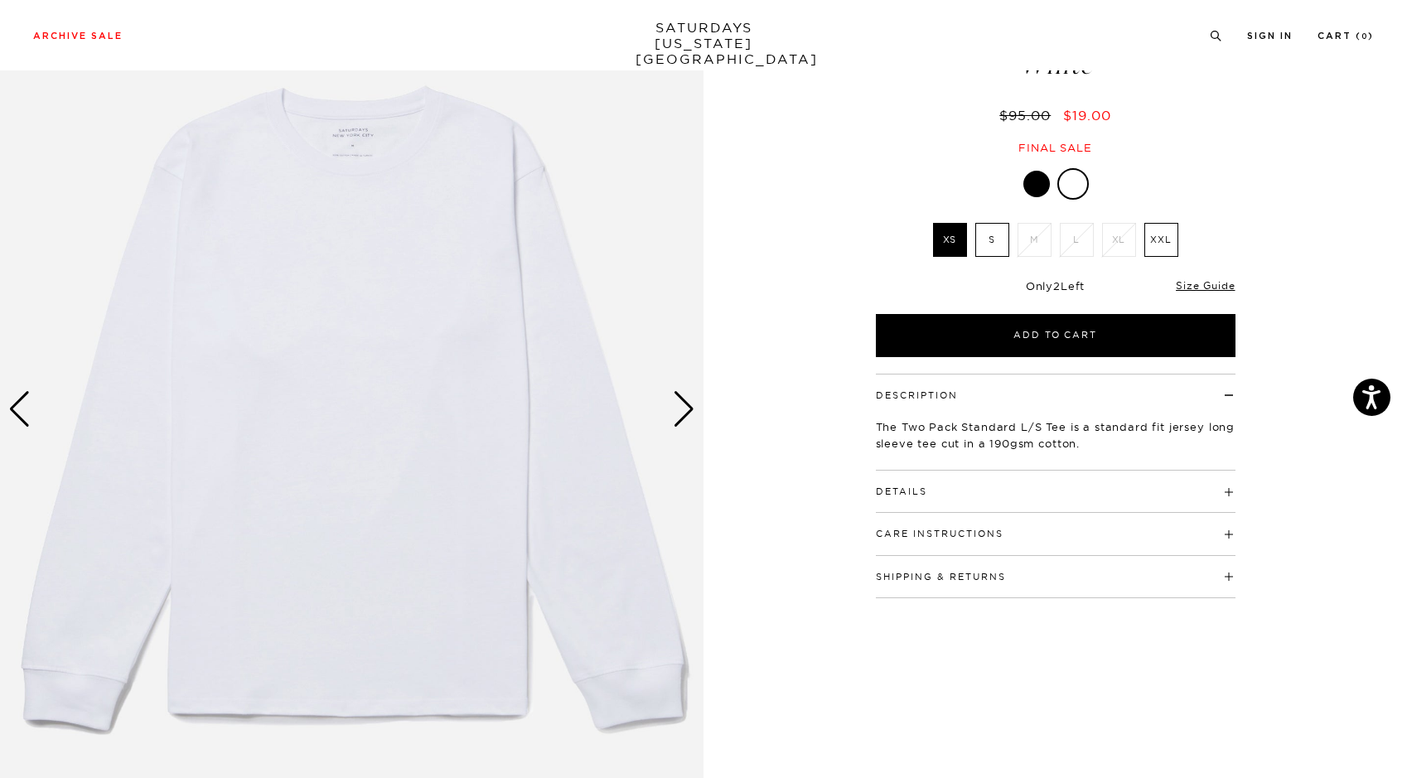
click at [682, 413] on div "Next slide" at bounding box center [684, 409] width 22 height 36
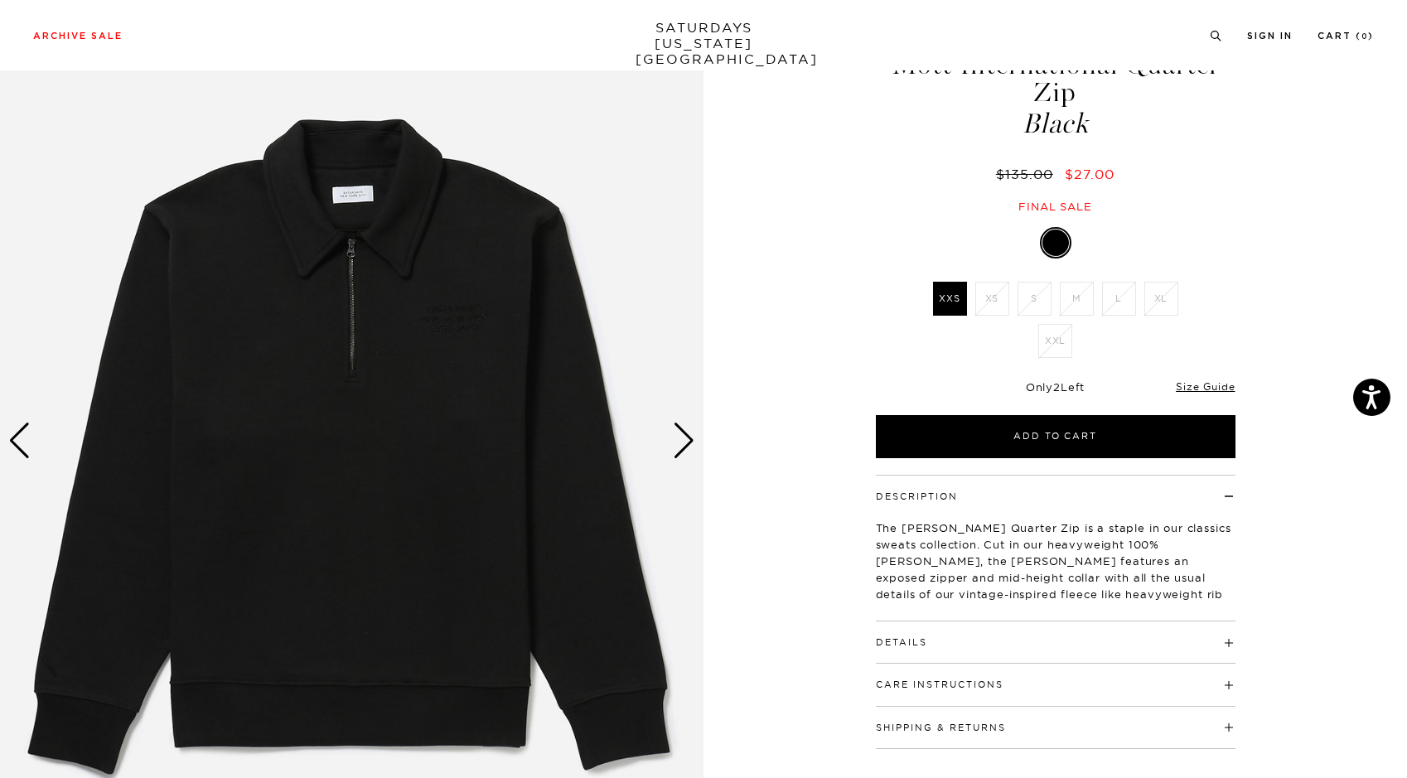
scroll to position [85, 0]
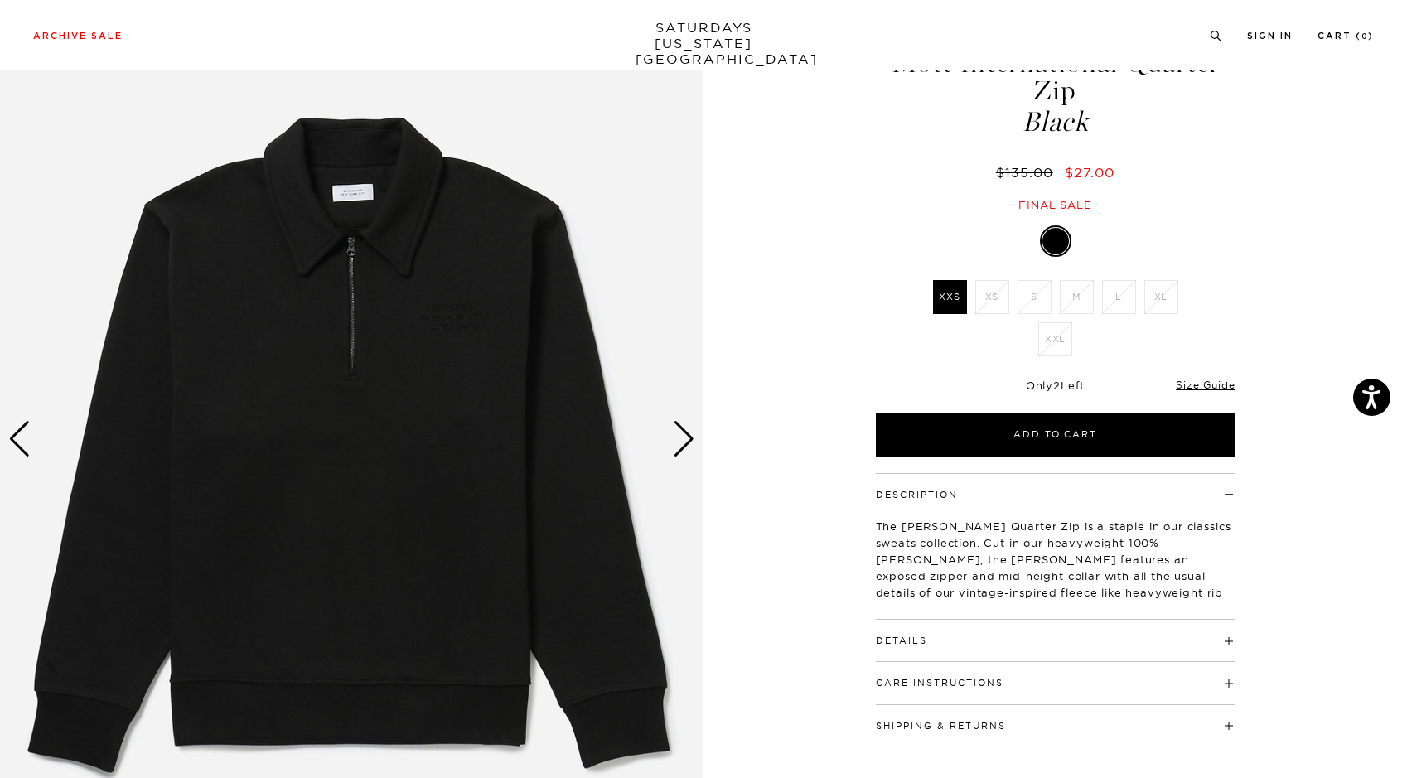
click at [683, 435] on div "Next slide" at bounding box center [684, 439] width 22 height 36
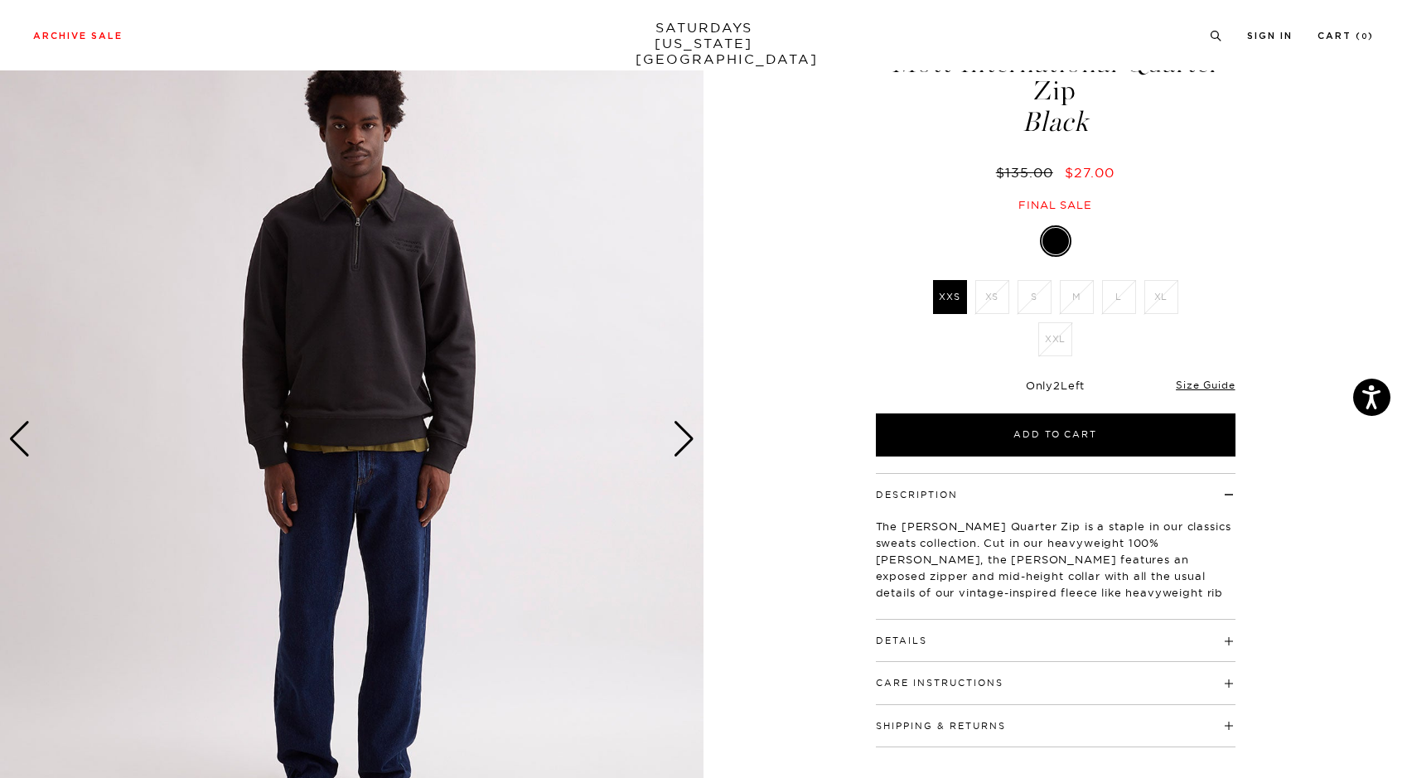
click at [683, 435] on div "Next slide" at bounding box center [684, 439] width 22 height 36
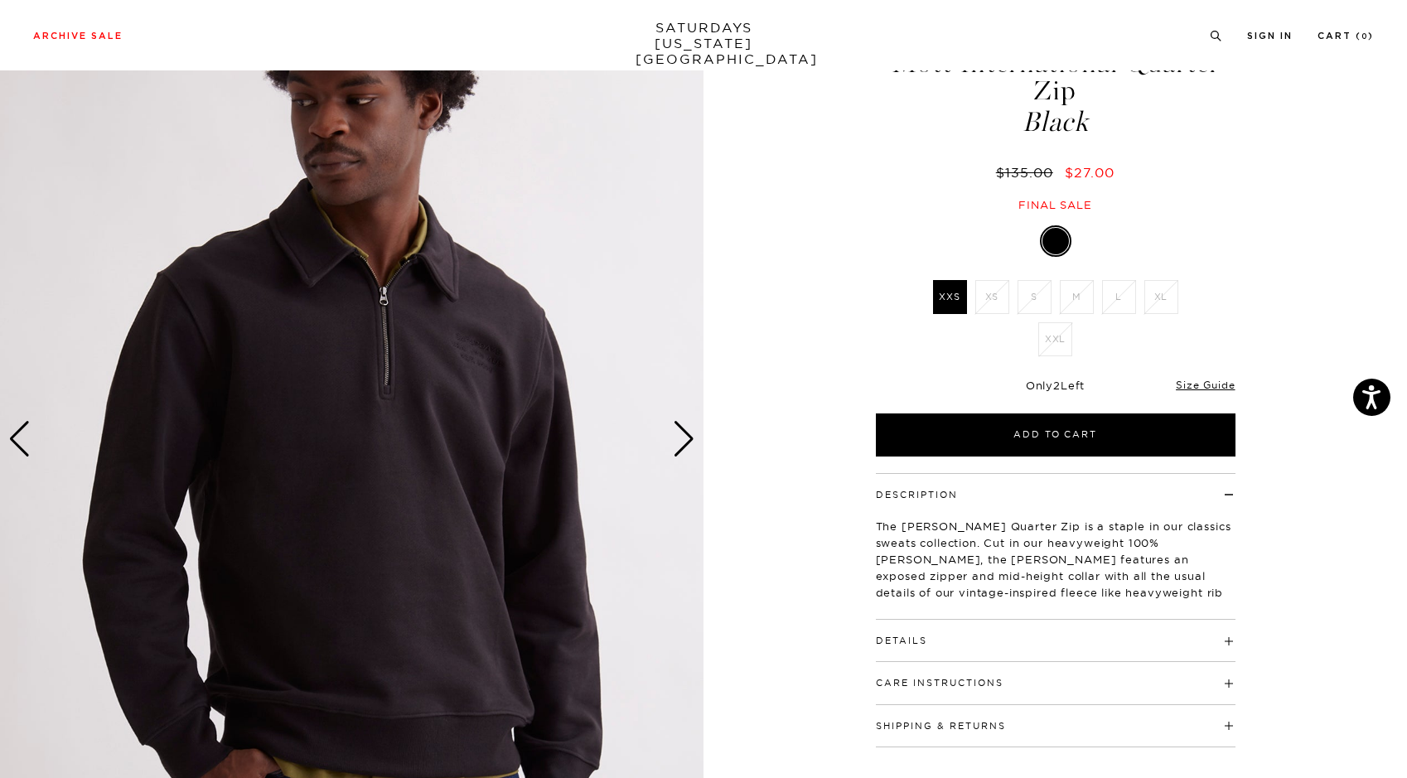
click at [683, 435] on div "Next slide" at bounding box center [684, 439] width 22 height 36
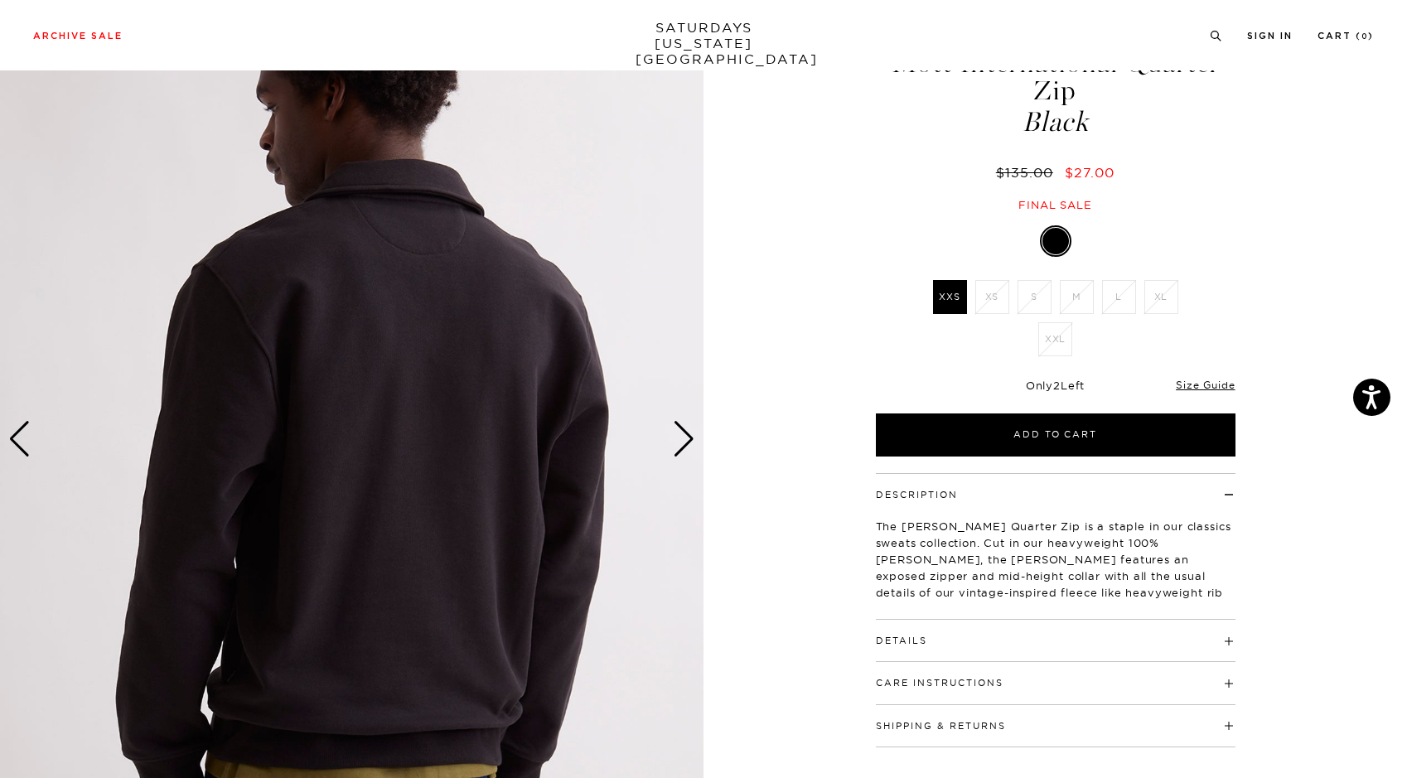
click at [683, 435] on div "Next slide" at bounding box center [684, 439] width 22 height 36
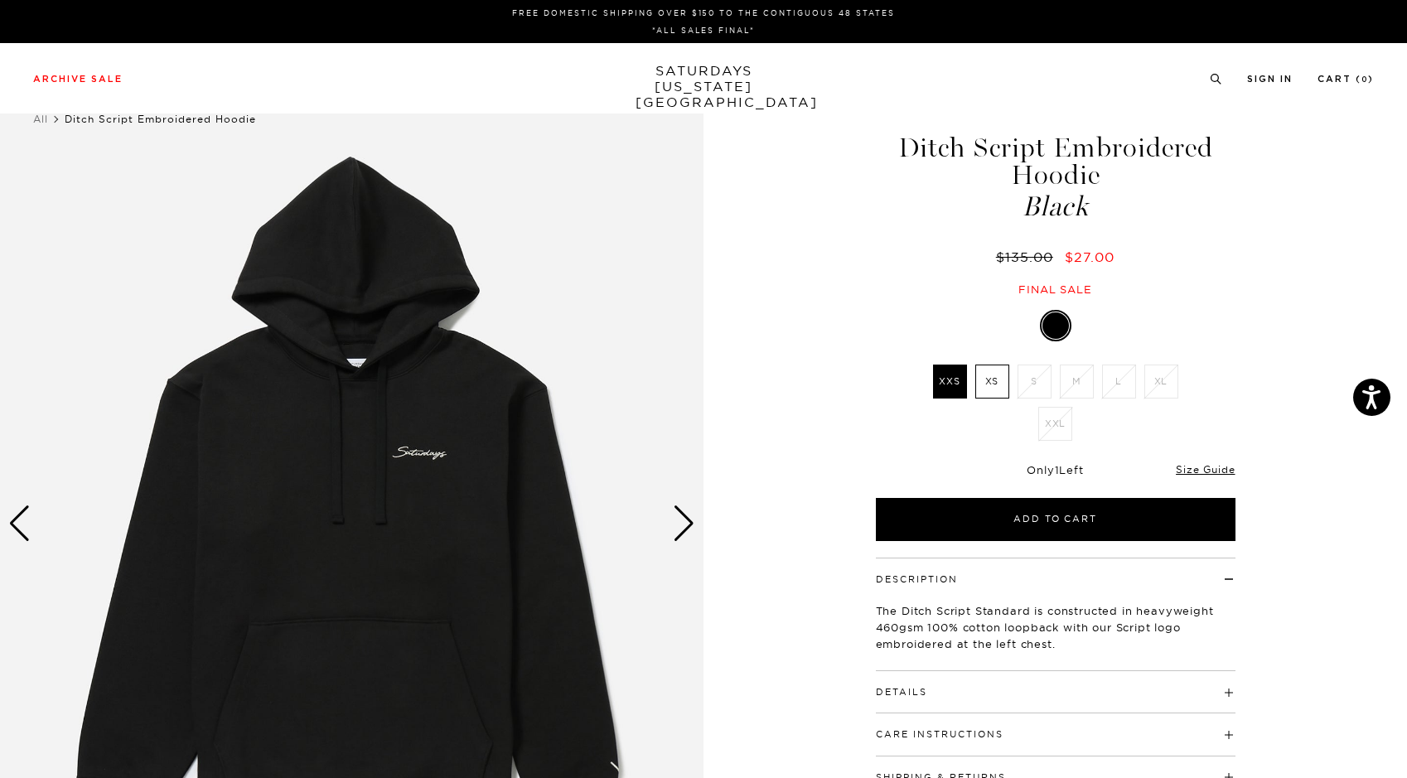
click at [678, 529] on div "Next slide" at bounding box center [684, 524] width 22 height 36
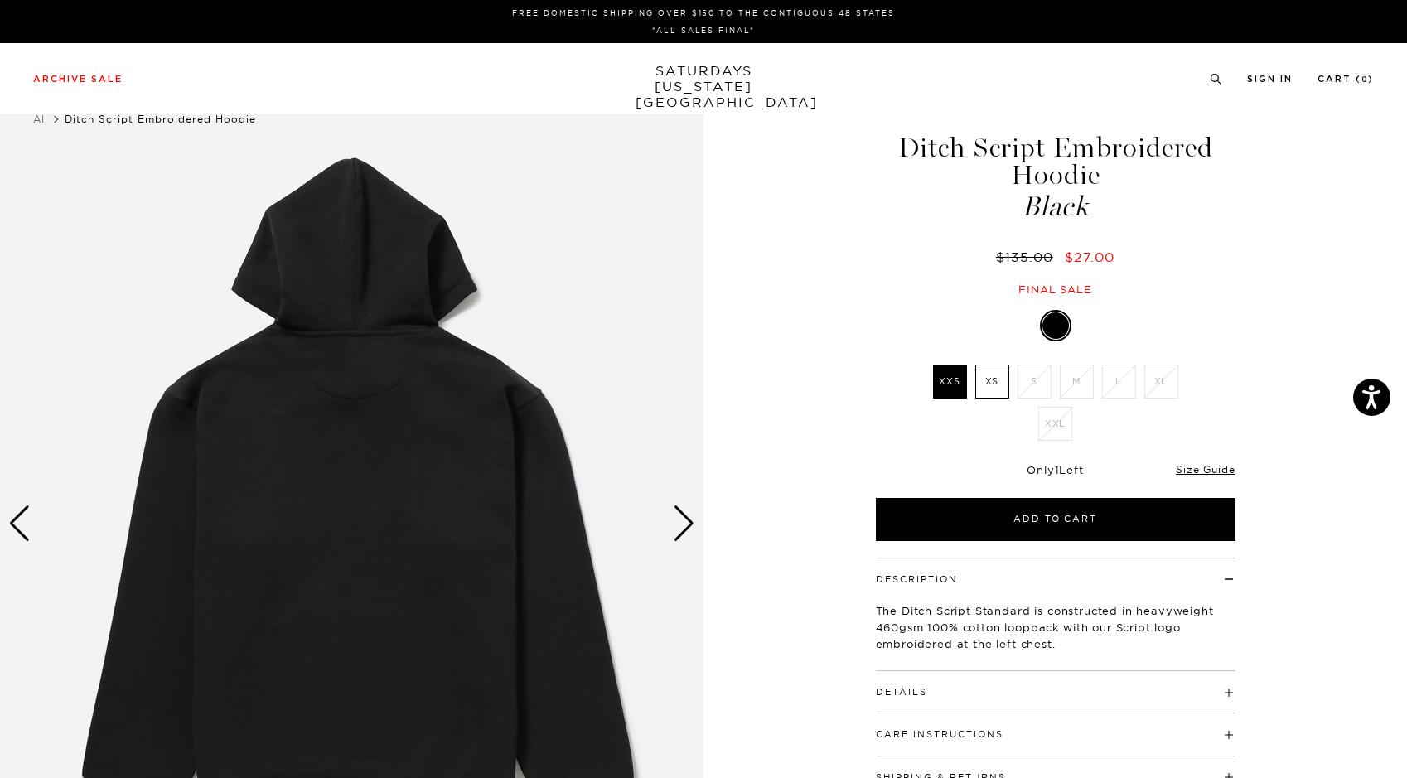
click at [678, 529] on div "Next slide" at bounding box center [684, 524] width 22 height 36
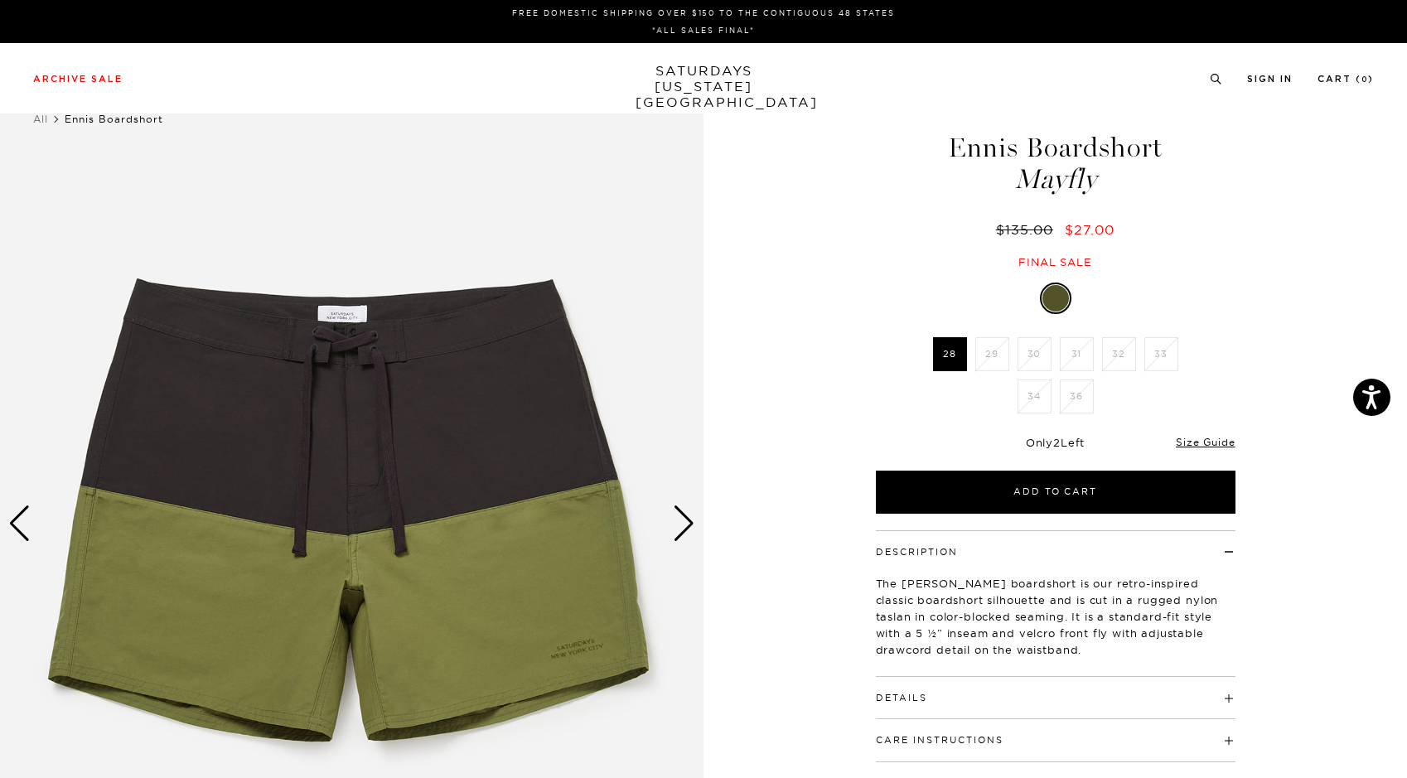
click at [673, 528] on div "Next slide" at bounding box center [684, 524] width 22 height 36
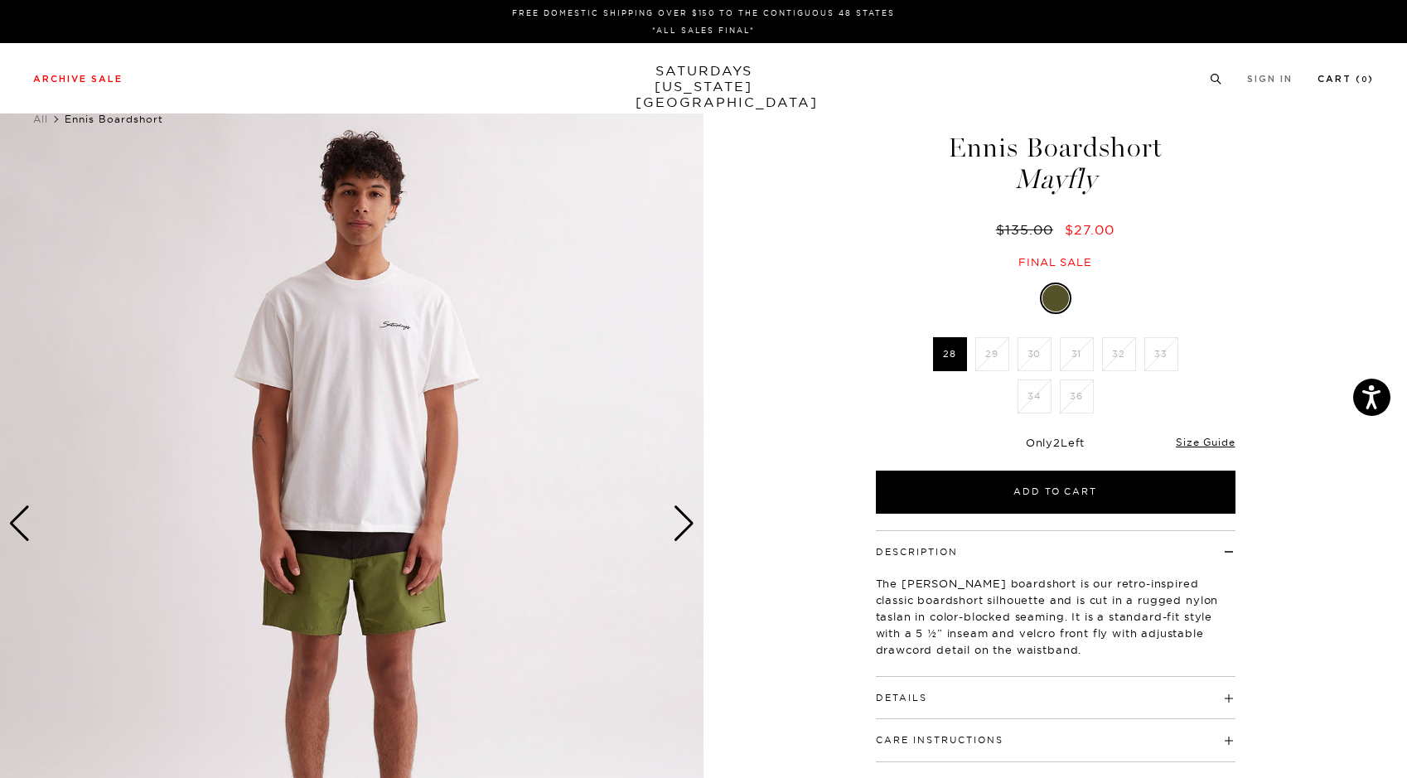
click at [1353, 76] on link "Cart ( 0 )" at bounding box center [1346, 79] width 56 height 9
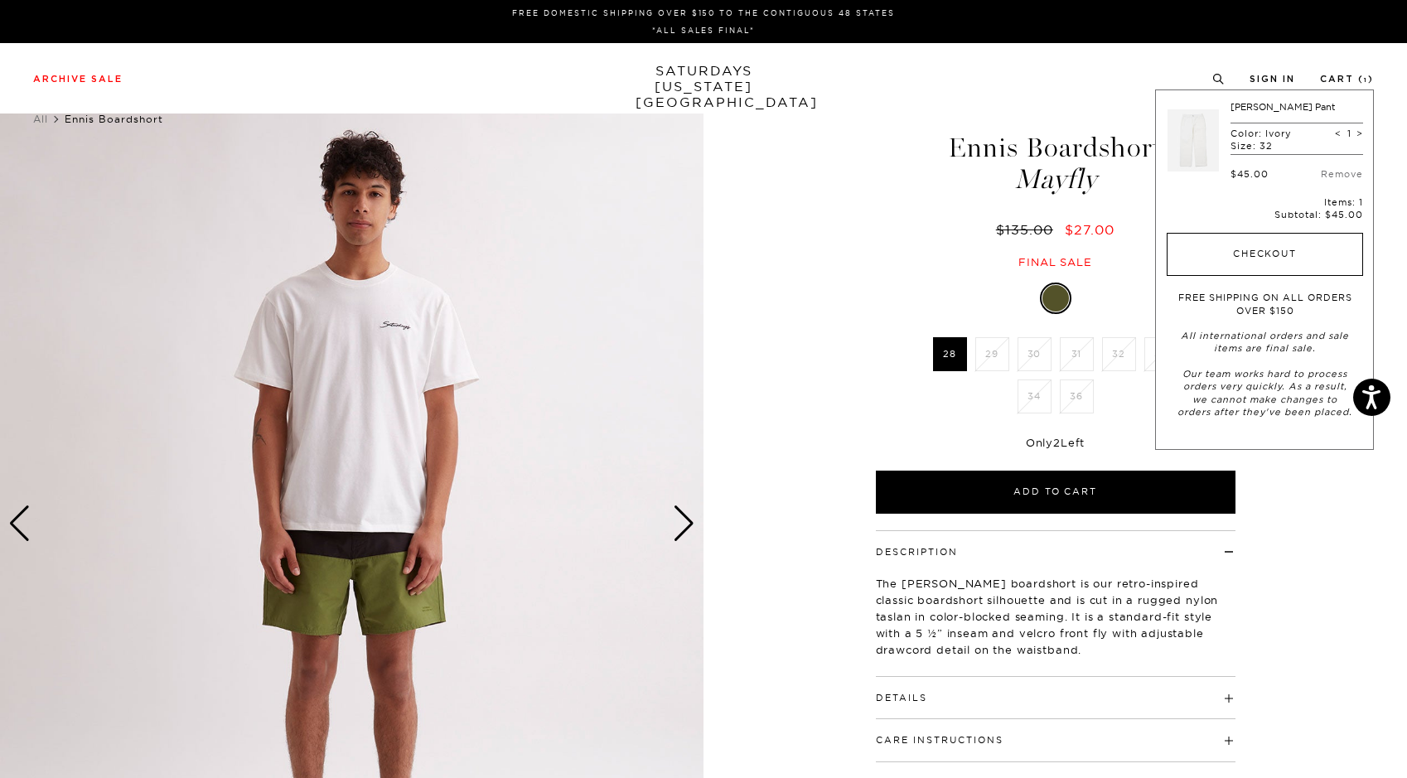
click at [1246, 257] on button "Checkout" at bounding box center [1265, 254] width 196 height 43
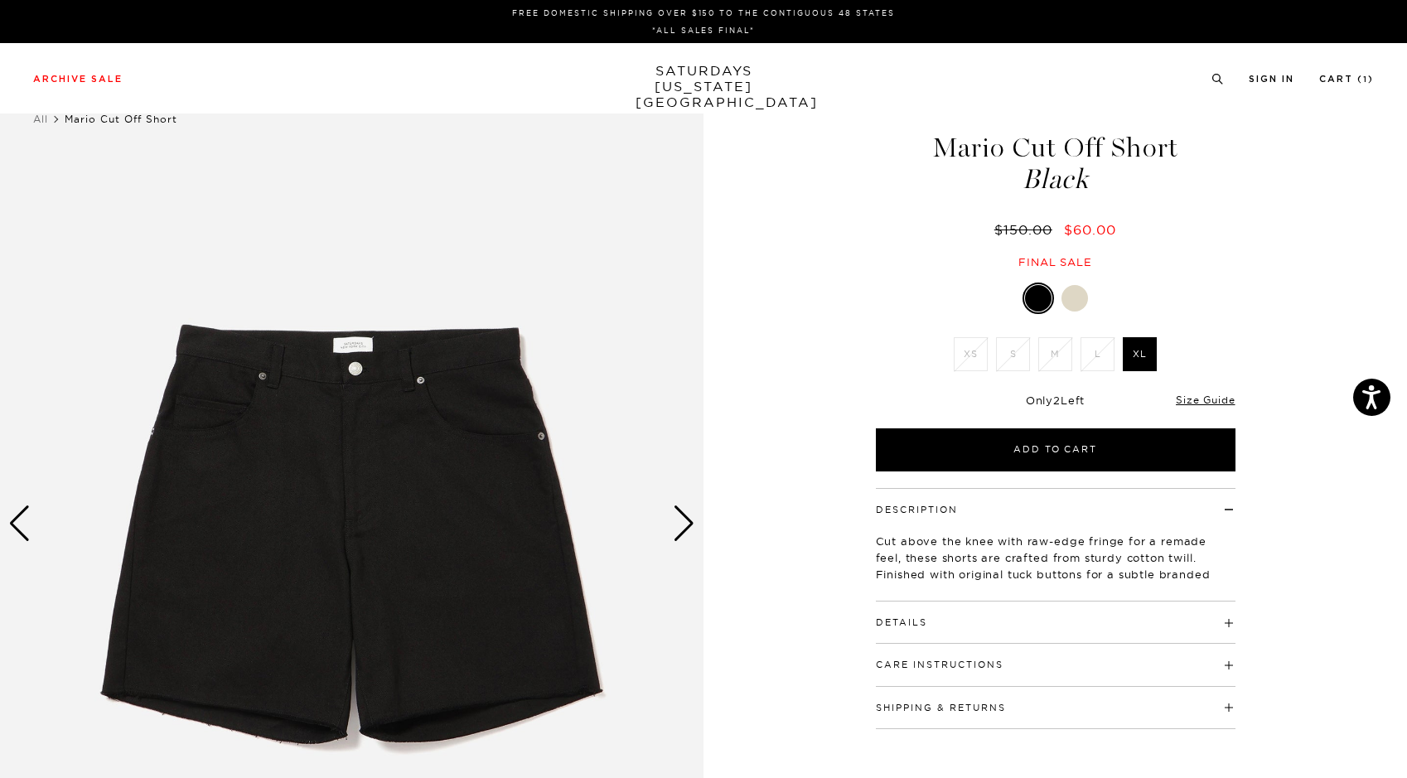
click at [1050, 356] on li "M" at bounding box center [1055, 354] width 42 height 34
click at [1066, 302] on div at bounding box center [1075, 298] width 27 height 27
